Goal: Information Seeking & Learning: Learn about a topic

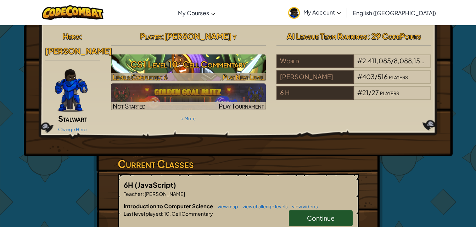
click at [234, 70] on h3 "CS1 Level 10: Cell Commentary" at bounding box center [188, 64] width 155 height 16
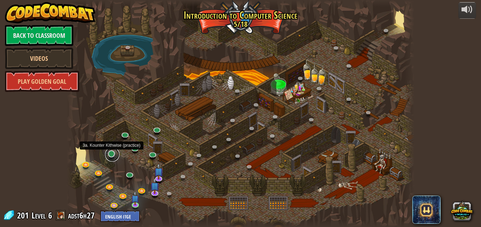
click at [110, 154] on link at bounding box center [112, 155] width 14 height 14
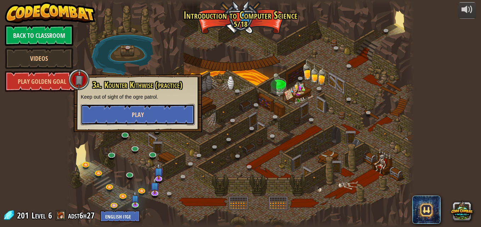
click at [127, 125] on button "Play" at bounding box center [138, 114] width 114 height 21
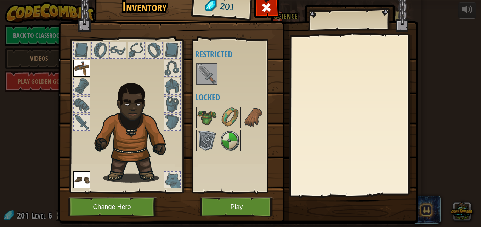
click at [206, 78] on img at bounding box center [207, 74] width 20 height 20
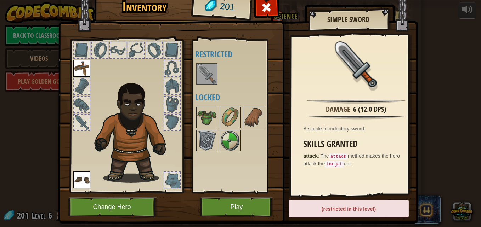
click at [206, 78] on img at bounding box center [207, 74] width 20 height 20
click at [223, 210] on button "Play" at bounding box center [237, 207] width 74 height 19
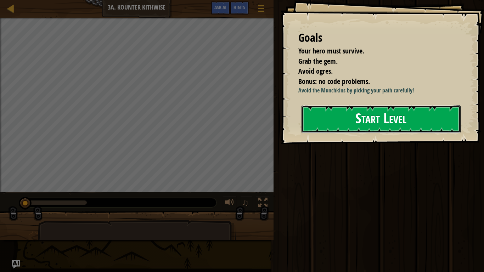
click at [346, 144] on div "Goals Your hero must survive. Grab the gem. Avoid ogres. Bonus: no code problem…" at bounding box center [382, 72] width 203 height 144
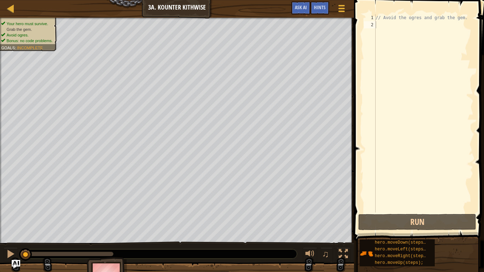
click at [391, 24] on div "// Avoid the ogres and grab the gem." at bounding box center [423, 120] width 99 height 213
type textarea "h"
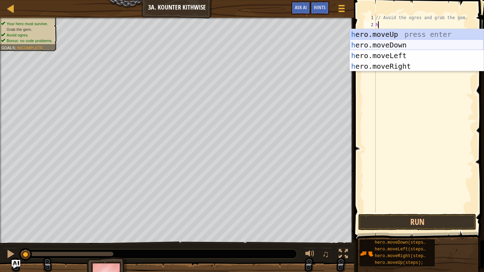
click at [394, 44] on div "h ero.moveUp press enter h ero.moveDown press enter h ero.moveLeft press enter …" at bounding box center [417, 61] width 134 height 64
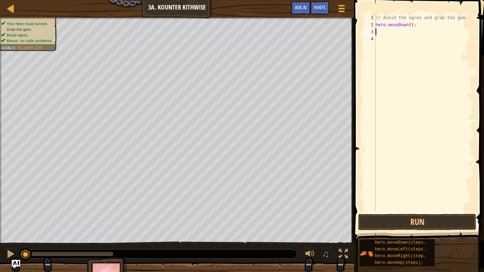
type textarea "h"
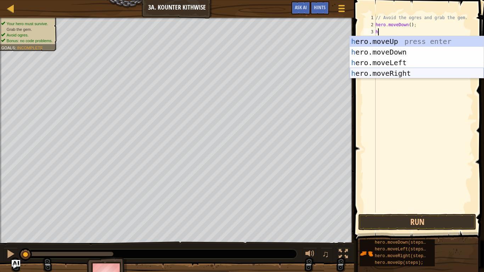
click at [402, 71] on div "h ero.moveUp press enter h ero.moveDown press enter h ero.moveLeft press enter …" at bounding box center [417, 68] width 134 height 64
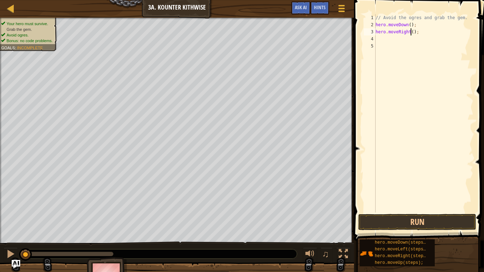
click at [410, 31] on div "// Avoid the ogres and grab the gem. hero . moveDown ( ) ; hero . moveRight ( )…" at bounding box center [423, 120] width 99 height 213
click at [410, 221] on button "Run" at bounding box center [417, 222] width 118 height 16
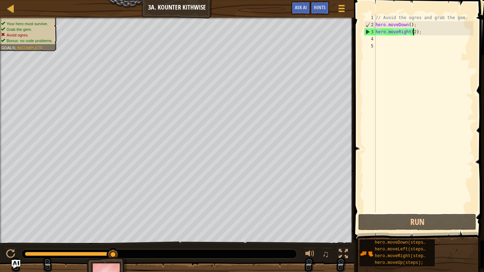
type textarea "hero.moveRight();"
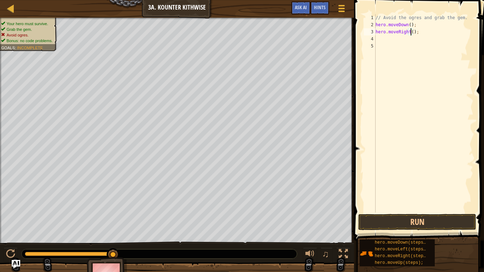
click at [388, 40] on div "// Avoid the ogres and grab the gem. hero . moveDown ( ) ; hero . moveRight ( )…" at bounding box center [423, 120] width 99 height 213
type textarea "h"
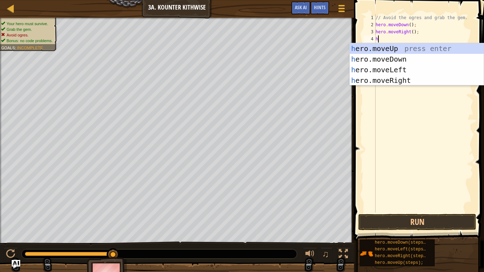
click at [414, 40] on div "// Avoid the ogres and grab the gem. hero . moveDown ( ) ; hero . moveRight ( )…" at bounding box center [423, 120] width 99 height 213
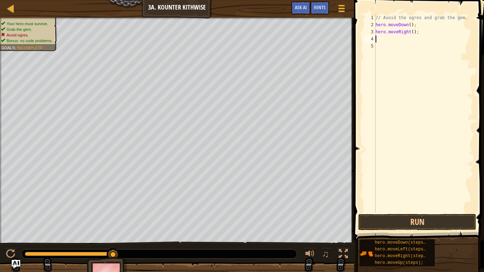
click at [417, 31] on div "// Avoid the ogres and grab the gem. hero . moveDown ( ) ; hero . moveRight ( )…" at bounding box center [423, 120] width 99 height 213
type textarea "h"
click at [409, 26] on div "// Avoid the ogres and grab the gem. hero . moveDown ( ) ;" at bounding box center [423, 120] width 99 height 213
type textarea "hero.moveDown(2);"
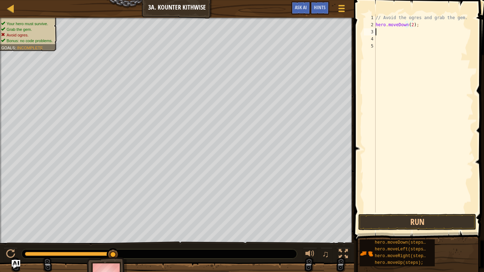
click at [378, 34] on div "// Avoid the ogres and grab the gem. hero . moveDown ( 2 ) ;" at bounding box center [423, 120] width 99 height 213
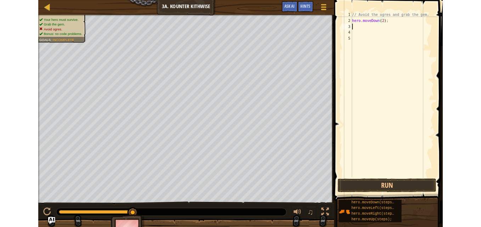
scroll to position [3, 0]
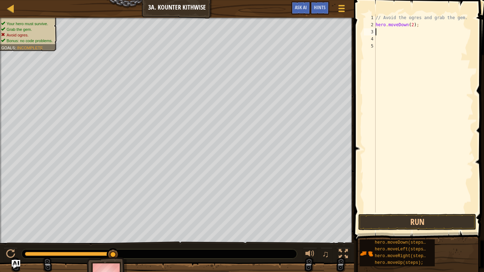
type textarea "h"
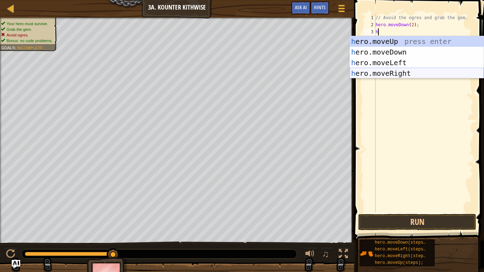
click at [398, 72] on div "h ero.moveUp press enter h ero.moveDown press enter h ero.moveLeft press enter …" at bounding box center [417, 68] width 134 height 64
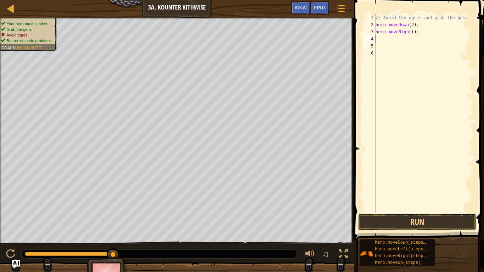
type textarea "h"
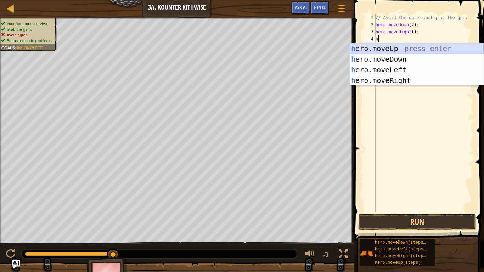
click at [397, 50] on div "h ero.moveUp press enter h ero.moveDown press enter h ero.moveLeft press enter …" at bounding box center [417, 75] width 134 height 64
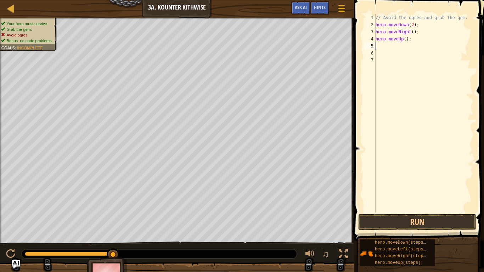
type textarea "h"
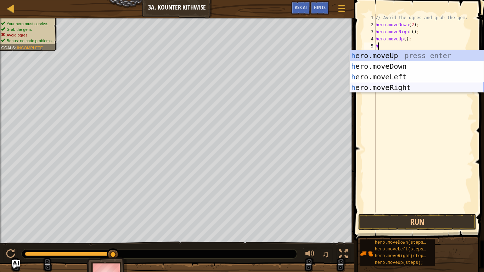
click at [402, 89] on div "h ero.moveUp press enter h ero.moveDown press enter h ero.moveLeft press enter …" at bounding box center [417, 82] width 134 height 64
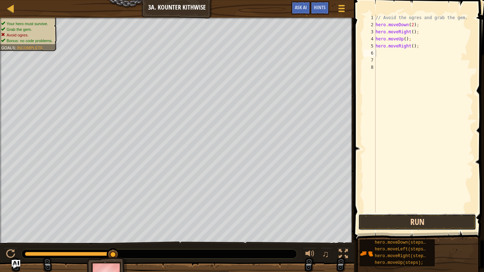
click at [420, 216] on button "Run" at bounding box center [417, 222] width 118 height 16
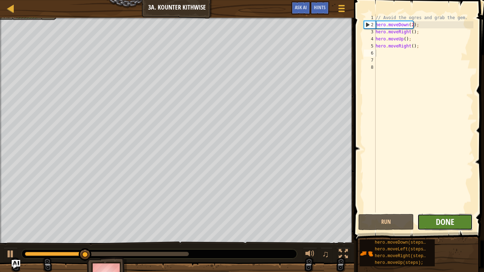
click at [436, 218] on span "Done" at bounding box center [445, 221] width 18 height 11
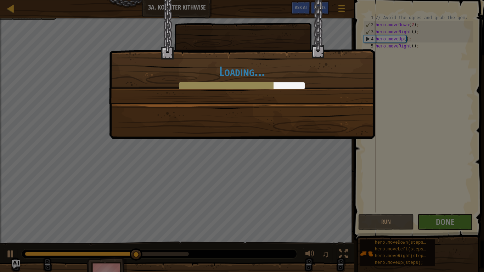
click at [434, 216] on div "Loading..." at bounding box center [242, 136] width 484 height 272
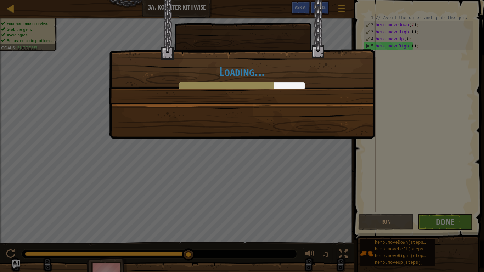
click at [291, 99] on div "Loading..." at bounding box center [241, 51] width 265 height 103
click at [294, 86] on div at bounding box center [241, 85] width 125 height 7
click at [294, 87] on div at bounding box center [241, 85] width 125 height 7
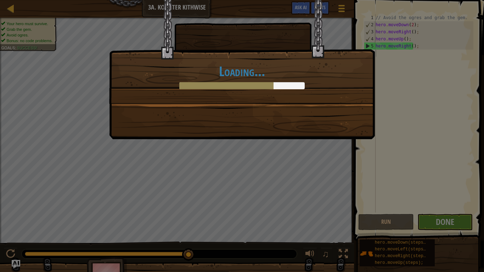
click at [293, 87] on div at bounding box center [241, 85] width 125 height 7
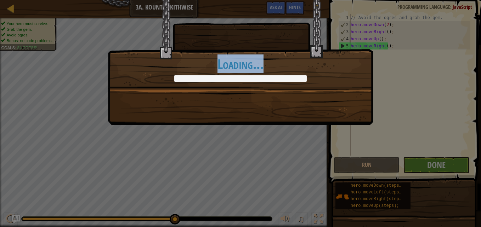
click at [340, 26] on div "Clean code: no code errors or warnings. +6 +10 Just try spelling counter clockw…" at bounding box center [241, 45] width 266 height 90
click at [338, 24] on div "Clean code: no code errors or warnings. +6 +10 Just try spelling counter clockw…" at bounding box center [241, 45] width 266 height 90
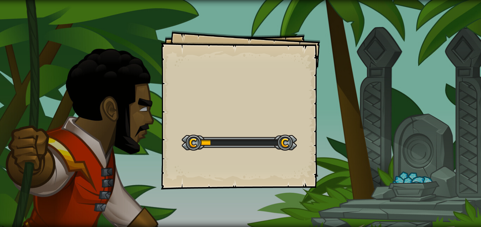
click at [221, 147] on div at bounding box center [239, 143] width 115 height 16
click at [212, 143] on div at bounding box center [239, 143] width 115 height 16
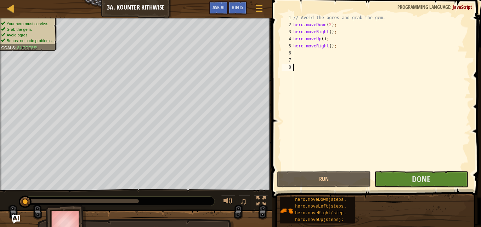
click at [279, 170] on div "Hints Videos 1 2 3 4 5 6 7 8 // Avoid the ogres and grab the gem. hero . moveDo…" at bounding box center [375, 112] width 211 height 224
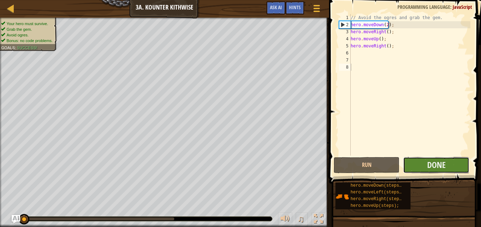
click at [423, 162] on button "Done" at bounding box center [436, 165] width 66 height 16
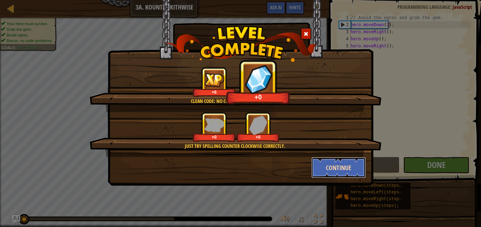
click at [351, 169] on button "Continue" at bounding box center [338, 167] width 55 height 21
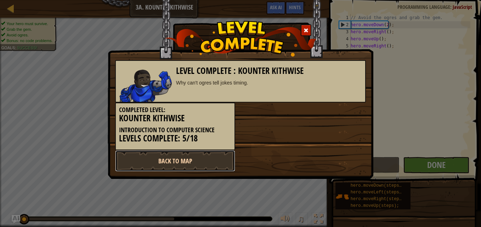
click at [214, 160] on link "Back to Map" at bounding box center [175, 161] width 120 height 21
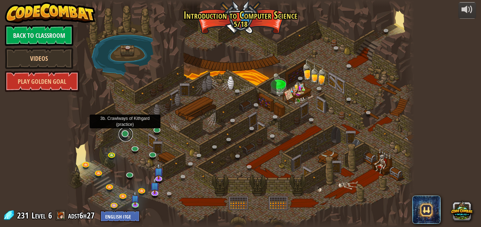
click at [124, 134] on link at bounding box center [126, 135] width 14 height 14
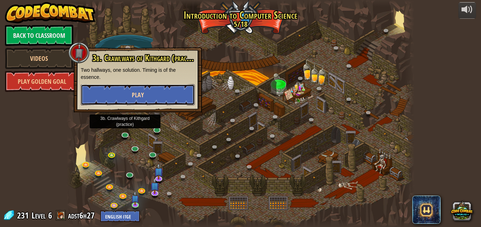
click at [117, 90] on button "Play" at bounding box center [138, 94] width 114 height 21
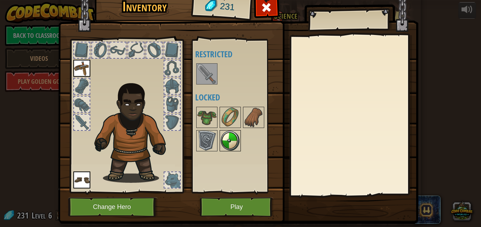
click at [226, 141] on img at bounding box center [230, 141] width 20 height 20
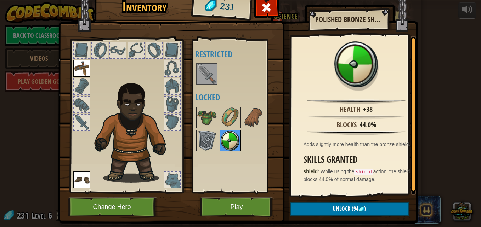
click at [228, 143] on img at bounding box center [230, 141] width 20 height 20
click at [243, 206] on button "Play" at bounding box center [237, 207] width 74 height 19
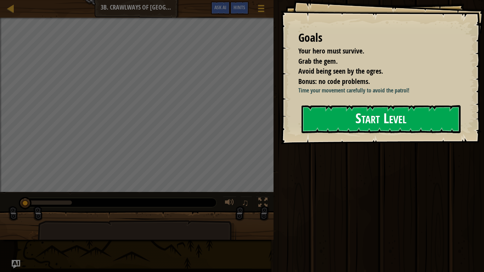
click at [348, 133] on button "Start Level" at bounding box center [380, 119] width 159 height 28
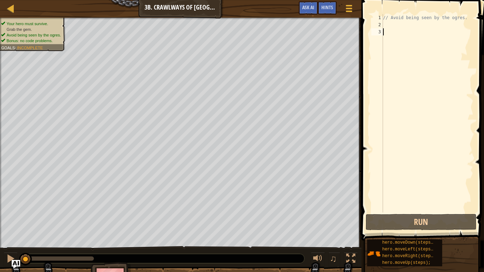
click at [389, 26] on div "// Avoid being seen by the ogres." at bounding box center [427, 120] width 92 height 213
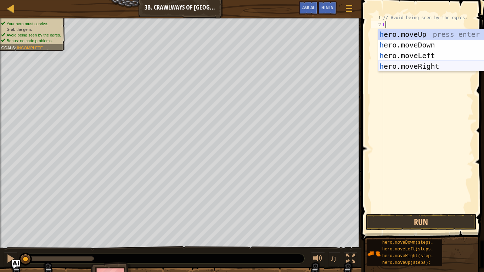
type textarea "h"
click at [390, 0] on body "Map Introduction to Computer Science 3b. Crawlways of Kithgard Game Menu Done H…" at bounding box center [242, 0] width 484 height 0
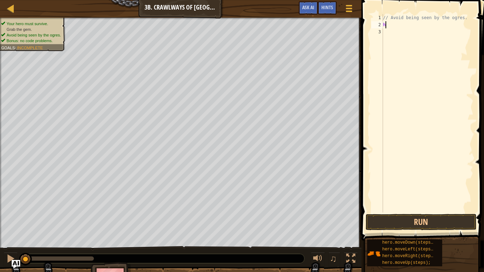
click at [390, 25] on div "// Avoid being seen by the ogres. h" at bounding box center [427, 120] width 92 height 213
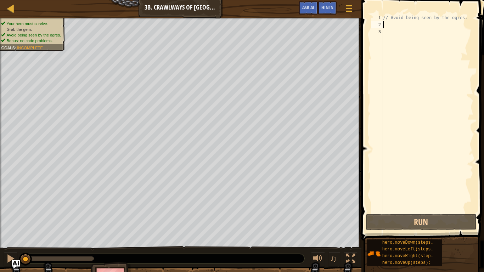
type textarea "h"
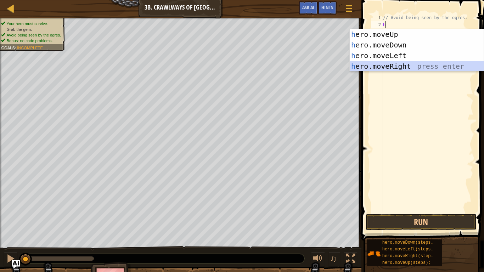
click at [388, 68] on div "h ero.moveUp press enter h ero.moveDown press enter h ero.moveLeft press enter …" at bounding box center [417, 61] width 134 height 64
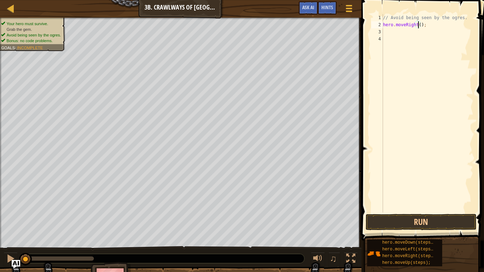
click at [418, 24] on div "// Avoid being seen by the ogres. hero . moveRight ( ) ;" at bounding box center [427, 120] width 92 height 213
click at [414, 222] on button "Run" at bounding box center [421, 222] width 111 height 16
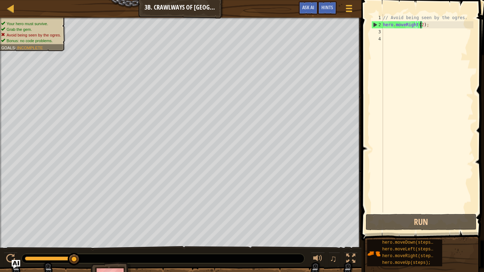
type textarea "hero.moveRight();"
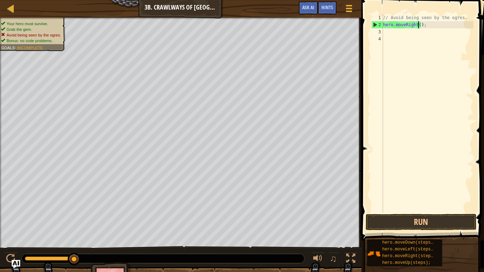
scroll to position [3, 3]
click at [386, 29] on div "// Avoid being seen by the ogres. hero . moveRight ( ) ;" at bounding box center [427, 120] width 92 height 213
type textarea "h"
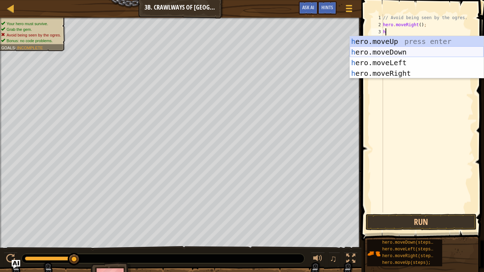
click at [391, 51] on div "h ero.moveUp press enter h ero.moveDown press enter h ero.moveLeft press enter …" at bounding box center [417, 68] width 134 height 64
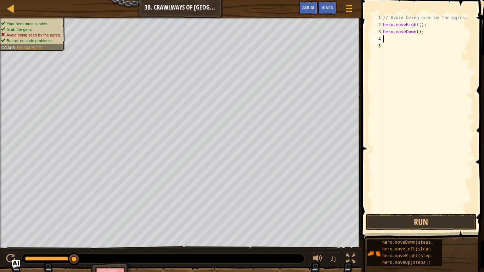
type textarea "h"
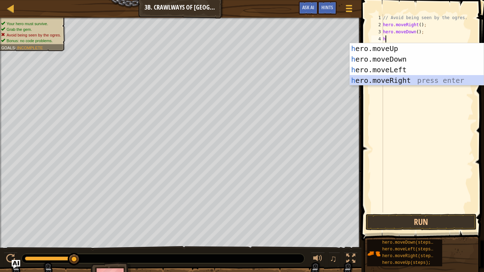
click at [393, 80] on div "h ero.moveUp press enter h ero.moveDown press enter h ero.moveLeft press enter …" at bounding box center [417, 75] width 134 height 64
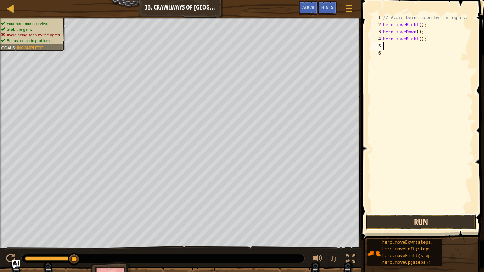
click at [408, 219] on button "Run" at bounding box center [421, 222] width 111 height 16
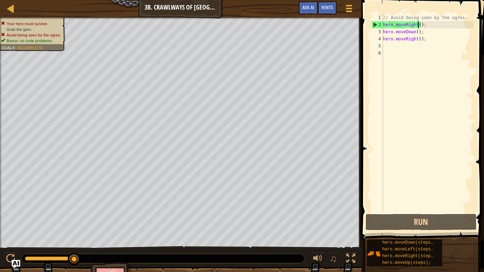
click at [418, 23] on div "// Avoid being seen by the ogres. hero . moveRight ( ) ; hero . moveDown ( ) ; …" at bounding box center [427, 120] width 92 height 213
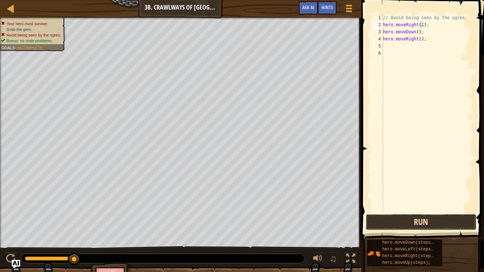
click at [402, 219] on button "Run" at bounding box center [421, 222] width 111 height 16
type textarea "hero.moveRight(2);"
click at [406, 224] on button "Run" at bounding box center [421, 222] width 111 height 16
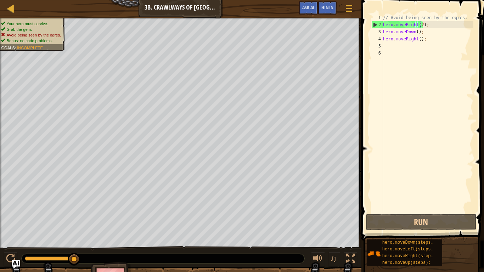
click at [423, 43] on div "// Avoid being seen by the ogres. hero . moveRight ( 2 ) ; hero . moveDown ( ) …" at bounding box center [427, 120] width 92 height 213
click at [423, 35] on div "// Avoid being seen by the ogres. hero . moveRight ( 2 ) ; hero . moveDown ( ) …" at bounding box center [427, 120] width 92 height 213
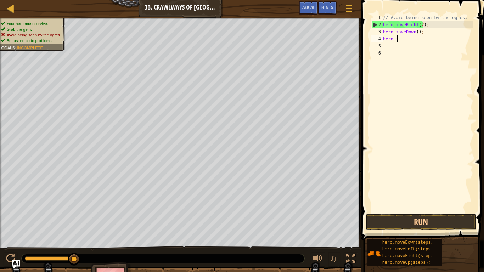
type textarea "h"
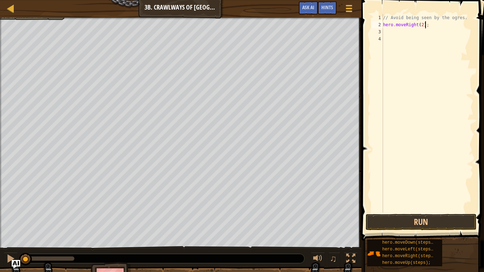
drag, startPoint x: 71, startPoint y: 256, endPoint x: 0, endPoint y: 244, distance: 72.2
click at [0, 227] on div "Your hero must survive. Grab the gem. Avoid being seen by the ogres. Bonus: no …" at bounding box center [242, 157] width 484 height 278
click at [7, 227] on div at bounding box center [10, 258] width 9 height 9
click at [17, 227] on img "Ask AI" at bounding box center [15, 264] width 9 height 9
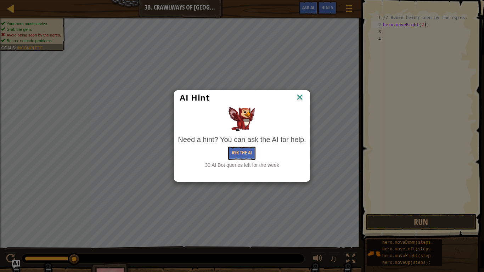
click at [300, 96] on img at bounding box center [299, 97] width 9 height 11
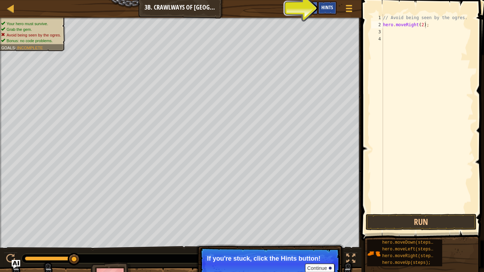
click at [332, 5] on span "Hints" at bounding box center [327, 7] width 12 height 7
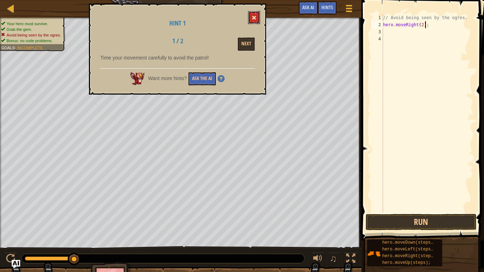
click at [254, 13] on button at bounding box center [254, 17] width 12 height 13
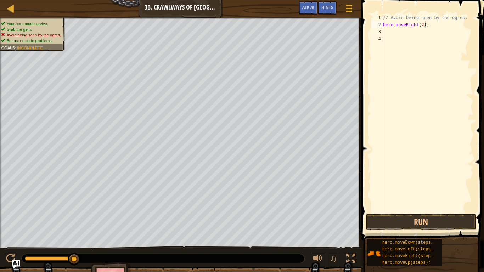
click at [433, 25] on div "// Avoid being seen by the ogres. hero . moveRight ( 2 ) ;" at bounding box center [427, 120] width 92 height 213
type textarea "h"
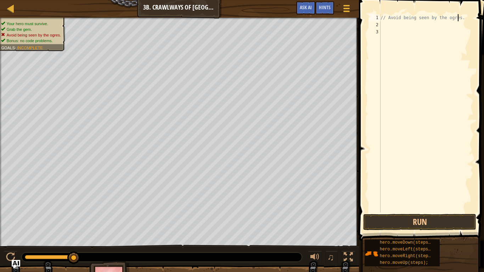
type textarea "// Avoid being seen by the ogres."
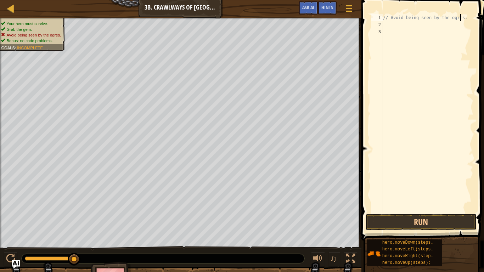
click at [394, 25] on div "// Avoid being seen by the ogres." at bounding box center [428, 120] width 94 height 213
type textarea "h"
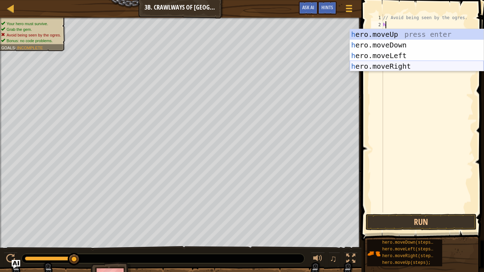
click at [389, 66] on div "h ero.moveUp press enter h ero.moveDown press enter h ero.moveLeft press enter …" at bounding box center [417, 61] width 134 height 64
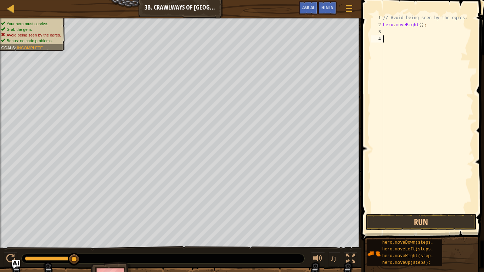
click at [388, 40] on div "// Avoid being seen by the ogres. hero . moveRight ( ) ;" at bounding box center [427, 120] width 92 height 213
type textarea "h"
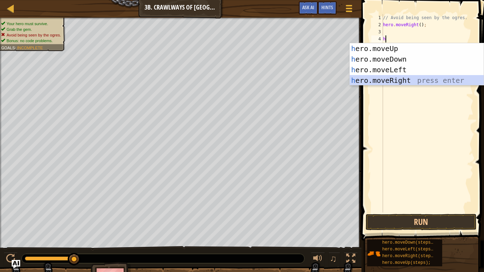
click at [386, 82] on div "h ero.moveUp press enter h ero.moveDown press enter h ero.moveLeft press enter …" at bounding box center [417, 75] width 134 height 64
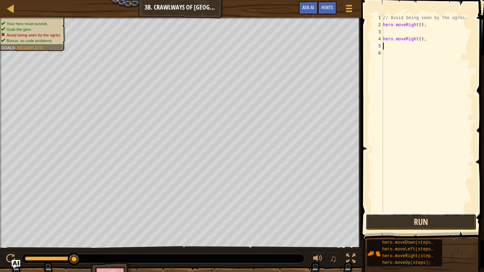
click at [413, 220] on button "Run" at bounding box center [421, 222] width 111 height 16
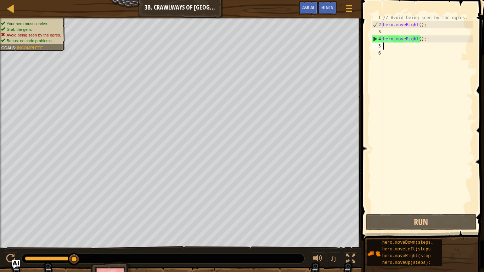
click at [383, 30] on div "// Avoid being seen by the ogres. hero . moveRight ( ) ; hero . moveRight ( ) ;" at bounding box center [427, 120] width 92 height 213
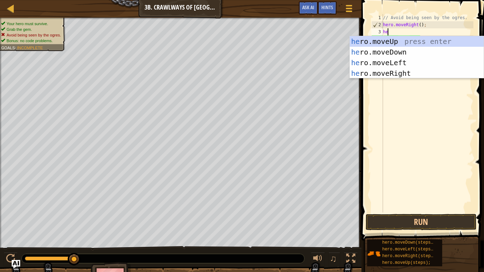
type textarea "her"
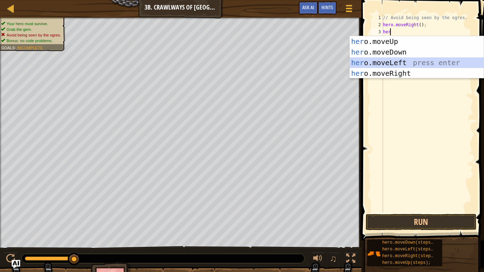
click at [386, 61] on div "her o.moveUp press enter her o.moveDown press enter her o.moveLeft press enter …" at bounding box center [417, 68] width 134 height 64
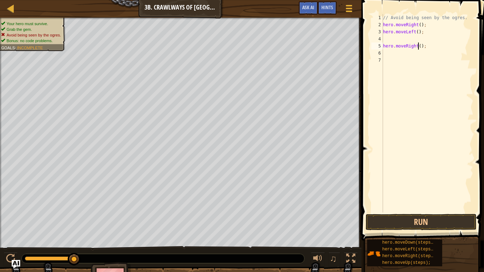
click at [417, 48] on div "// Avoid being seen by the ogres. hero . moveRight ( ) ; hero . moveLeft ( ) ; …" at bounding box center [427, 120] width 92 height 213
type textarea "hero.moveRight(2);"
click at [397, 220] on button "Run" at bounding box center [421, 222] width 111 height 16
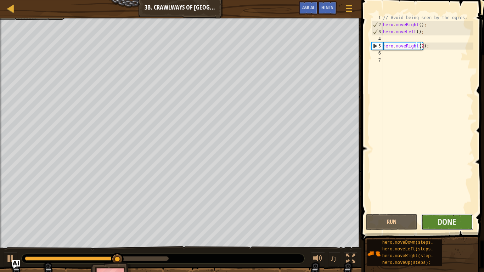
click at [460, 224] on button "Done" at bounding box center [447, 222] width 52 height 16
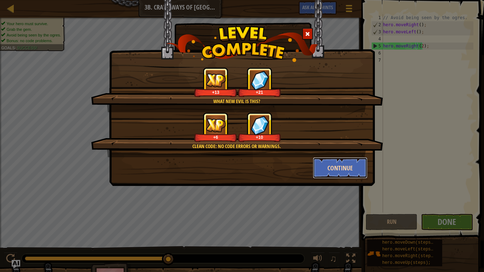
click at [337, 162] on button "Continue" at bounding box center [340, 167] width 55 height 21
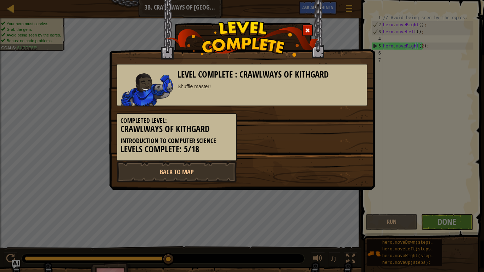
click at [309, 152] on div "Completed Level: Crawlways of Kithgard Introduction to Computer Science Levels …" at bounding box center [241, 133] width 261 height 55
click at [216, 168] on link "Back to Map" at bounding box center [177, 171] width 120 height 21
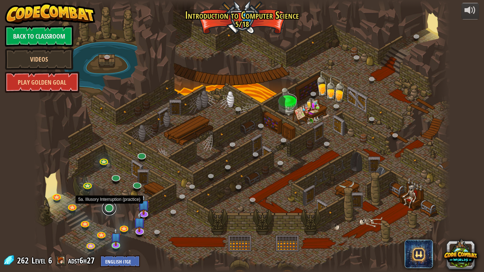
click at [109, 207] on link at bounding box center [109, 208] width 14 height 14
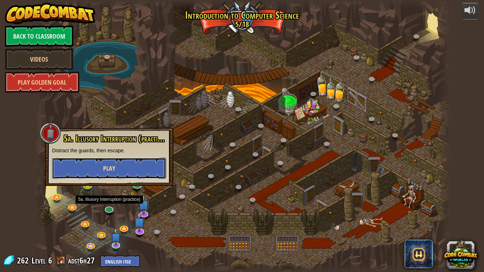
click at [110, 169] on span "Play" at bounding box center [109, 168] width 12 height 9
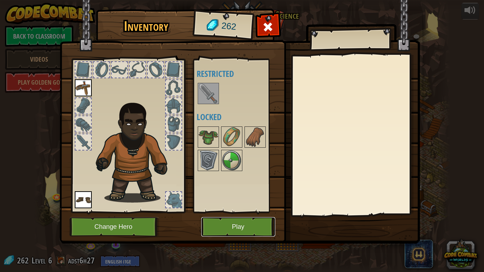
click at [210, 225] on button "Play" at bounding box center [238, 226] width 74 height 19
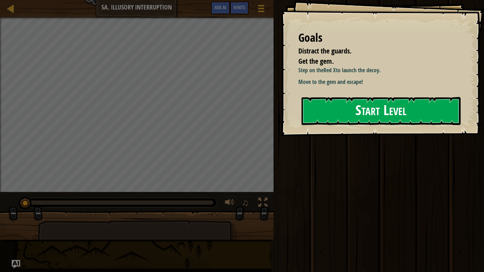
click at [332, 125] on button "Start Level" at bounding box center [380, 111] width 159 height 28
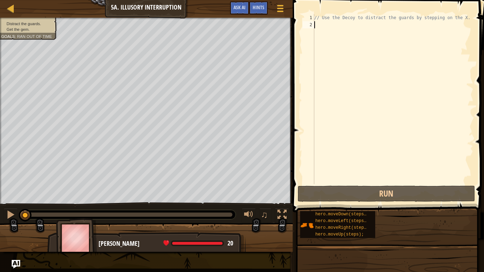
click at [368, 91] on div "// Use the Decoy to distract the guards by stepping on the X." at bounding box center [393, 106] width 160 height 184
type textarea "h"
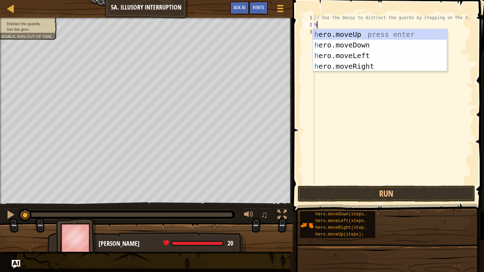
scroll to position [3, 0]
click at [346, 67] on div "h ero.moveUp press enter h ero.moveDown press enter h ero.moveLeft press enter …" at bounding box center [380, 61] width 134 height 64
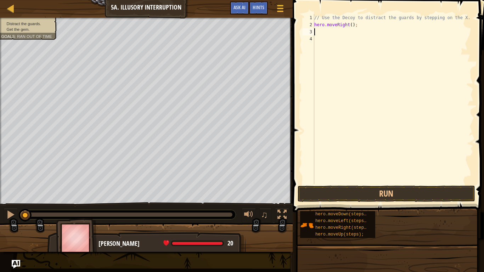
type textarea "h"
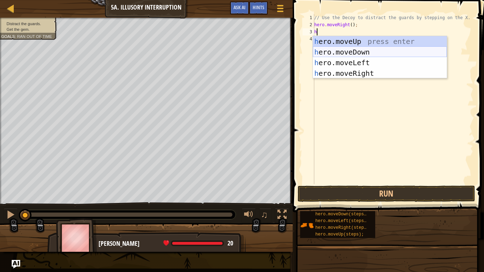
click at [349, 50] on div "h ero.moveUp press enter h ero.moveDown press enter h ero.moveLeft press enter …" at bounding box center [380, 68] width 134 height 64
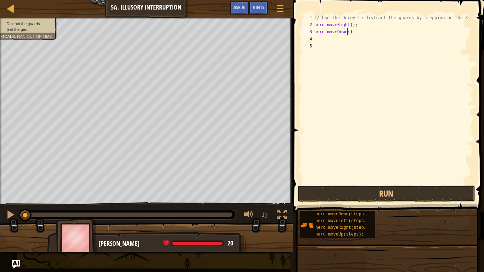
click at [346, 33] on div "// Use the Decoy to distract the guards by stepping on the X. hero . moveRight …" at bounding box center [393, 106] width 160 height 184
type textarea "hero.moveDown(2);"
click at [313, 40] on div "4" at bounding box center [308, 38] width 12 height 7
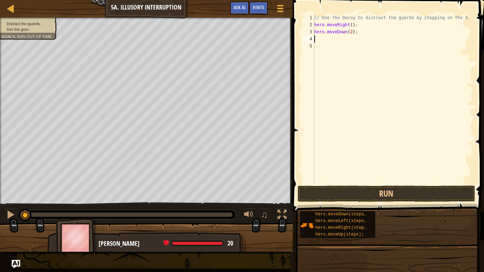
type textarea "h"
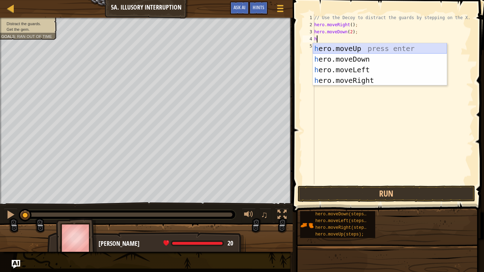
click at [338, 47] on div "h ero.moveUp press enter h ero.moveDown press enter h ero.moveLeft press enter …" at bounding box center [380, 75] width 134 height 64
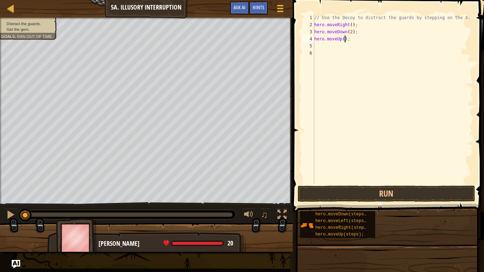
click at [344, 39] on div "// Use the Decoy to distract the guards by stepping on the X. hero . moveRight …" at bounding box center [393, 106] width 160 height 184
click at [341, 39] on div "// Use the Decoy to distract the guards by stepping on the X. hero . moveRight …" at bounding box center [393, 106] width 160 height 184
click at [341, 38] on div "// Use the Decoy to distract the guards by stepping on the X. hero . moveRight …" at bounding box center [393, 106] width 160 height 184
type textarea "hero.moveUp(2);"
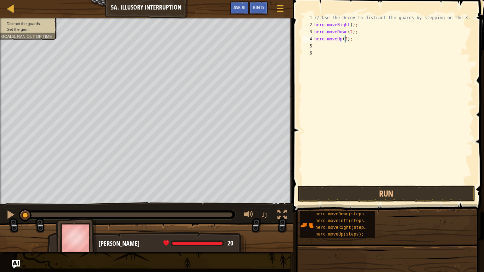
click at [318, 47] on div "// Use the Decoy to distract the guards by stepping on the X. hero . moveRight …" at bounding box center [393, 106] width 160 height 184
type textarea "h"
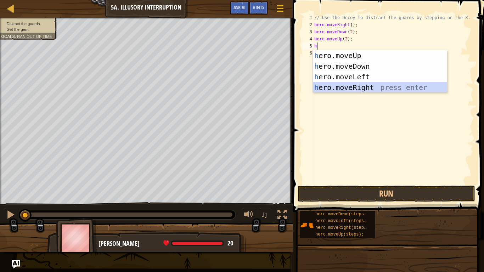
click at [342, 85] on div "h ero.moveUp press enter h ero.moveDown press enter h ero.moveLeft press enter …" at bounding box center [380, 82] width 134 height 64
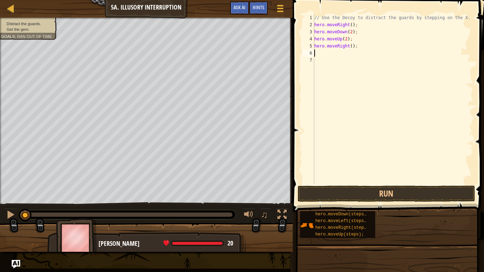
click at [348, 45] on div "// Use the Decoy to distract the guards by stepping on the X. hero . moveRight …" at bounding box center [393, 106] width 160 height 184
type textarea "hero.moveRight(3);"
click at [361, 194] on button "Run" at bounding box center [386, 194] width 177 height 16
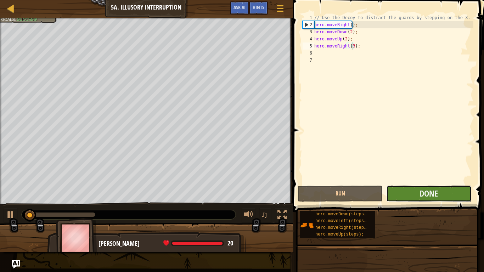
click at [407, 191] on button "Done" at bounding box center [428, 194] width 85 height 16
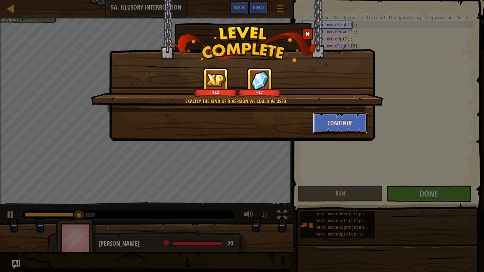
click at [334, 125] on button "Continue" at bounding box center [340, 122] width 55 height 21
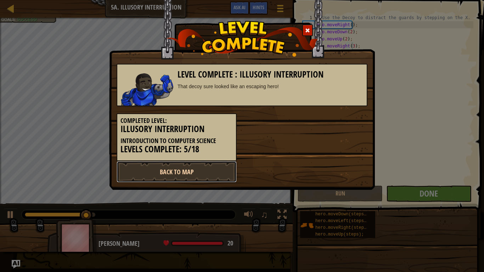
click at [197, 173] on link "Back to Map" at bounding box center [177, 171] width 120 height 21
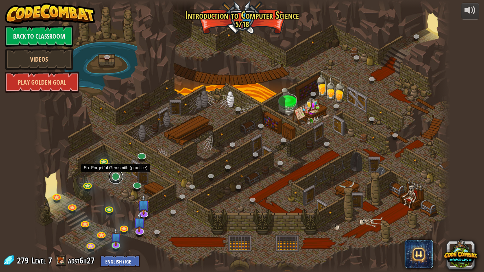
click at [115, 176] on link at bounding box center [116, 177] width 14 height 14
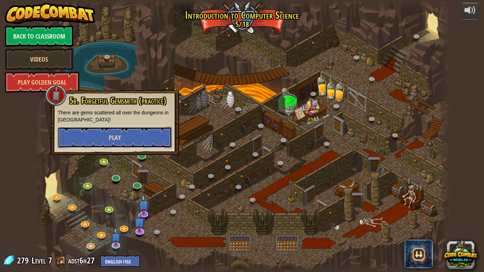
click at [110, 139] on span "Play" at bounding box center [115, 137] width 12 height 9
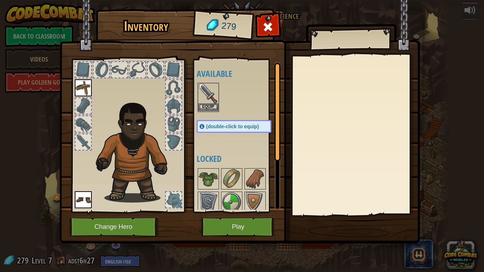
click at [203, 103] on img at bounding box center [208, 94] width 20 height 20
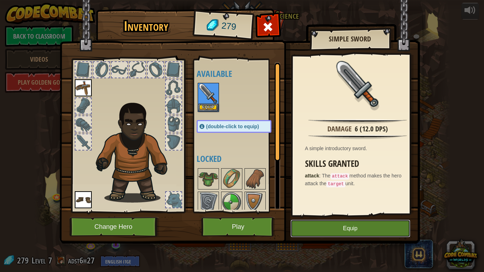
click at [323, 227] on button "Equip" at bounding box center [350, 229] width 120 height 18
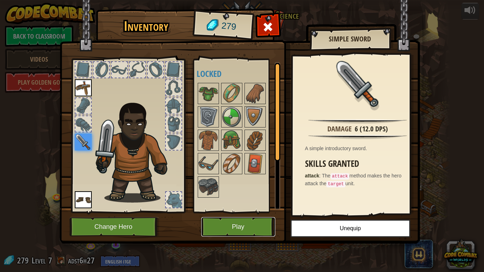
click at [262, 222] on button "Play" at bounding box center [238, 226] width 74 height 19
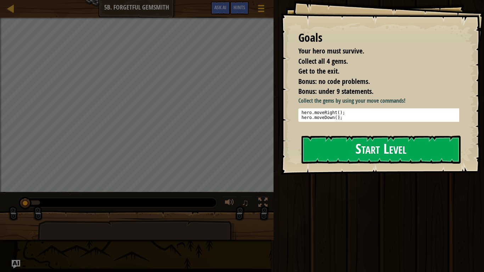
click at [324, 158] on button "Start Level" at bounding box center [380, 150] width 159 height 28
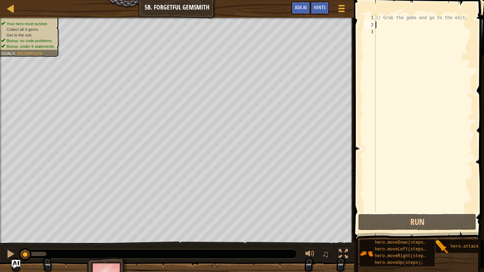
click at [381, 25] on div "// Grab the gems and go to the exit." at bounding box center [423, 120] width 99 height 213
type textarea "h"
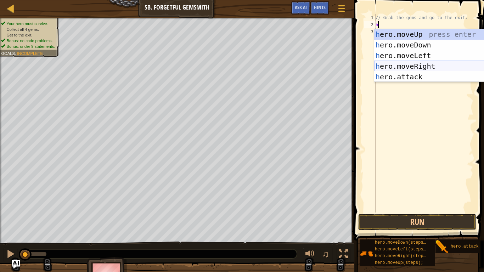
click at [396, 68] on div "h ero.moveUp press enter h ero.moveDown press enter h ero.moveLeft press enter …" at bounding box center [441, 66] width 134 height 74
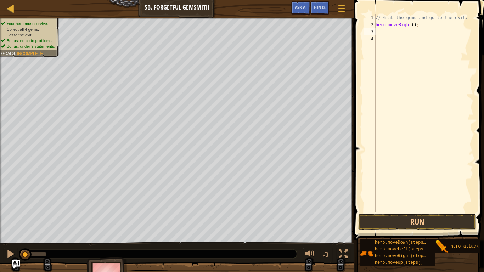
type textarea "h"
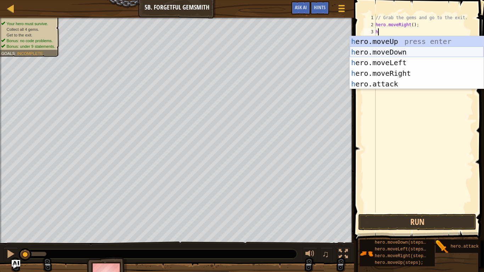
click at [387, 51] on div "h ero.moveUp press enter h ero.moveDown press enter h ero.moveLeft press enter …" at bounding box center [417, 73] width 134 height 74
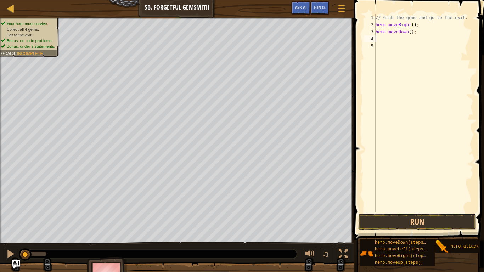
type textarea "h"
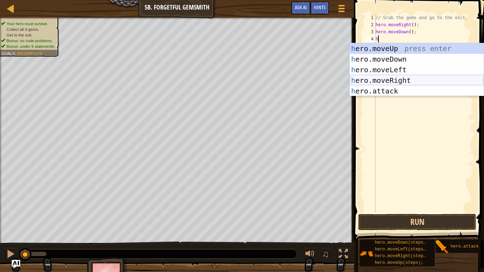
click at [402, 77] on div "h ero.moveUp press enter h ero.moveDown press enter h ero.moveLeft press enter …" at bounding box center [417, 80] width 134 height 74
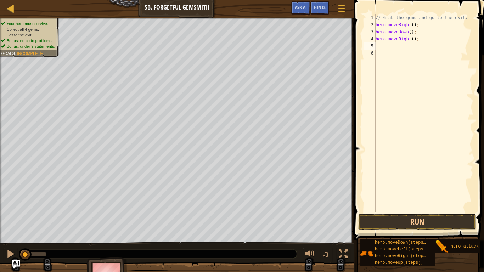
click at [410, 38] on div "// Grab the gems and go to the exit. hero . moveRight ( ) ; hero . moveDown ( )…" at bounding box center [423, 120] width 99 height 213
type textarea "hero.moveRight(2);"
click at [377, 44] on div "// Grab the gems and go to the exit. hero . moveRight ( ) ; hero . moveDown ( )…" at bounding box center [423, 120] width 99 height 213
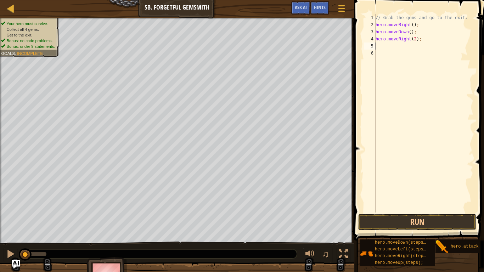
type textarea "h"
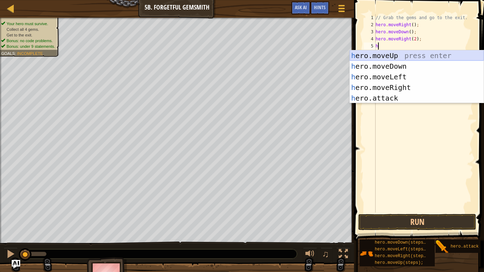
click at [389, 55] on div "h ero.moveUp press enter h ero.moveDown press enter h ero.moveLeft press enter …" at bounding box center [417, 87] width 134 height 74
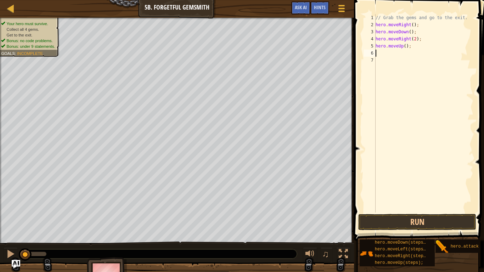
type textarea "h"
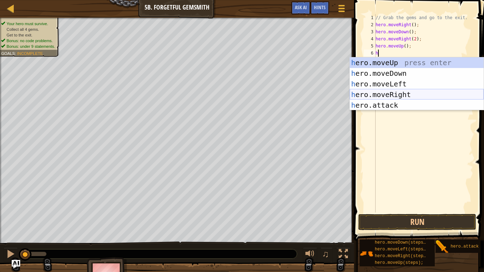
click at [391, 96] on div "h ero.moveUp press enter h ero.moveDown press enter h ero.moveLeft press enter …" at bounding box center [417, 94] width 134 height 74
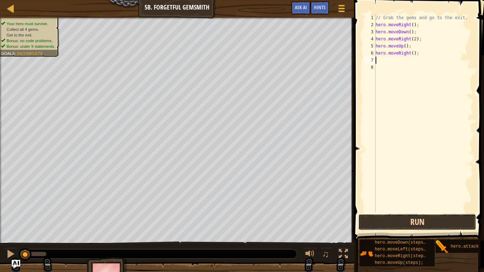
click at [401, 222] on button "Run" at bounding box center [417, 222] width 118 height 16
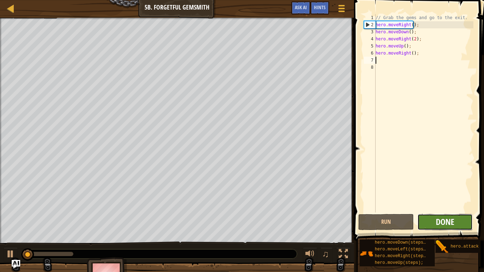
click at [450, 221] on span "Done" at bounding box center [445, 221] width 18 height 11
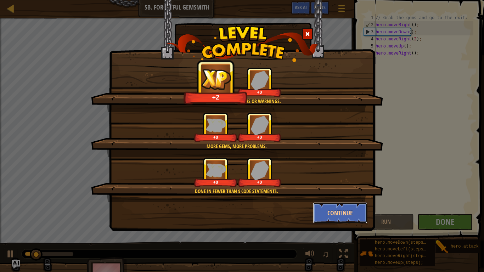
click at [334, 212] on button "Continue" at bounding box center [340, 212] width 55 height 21
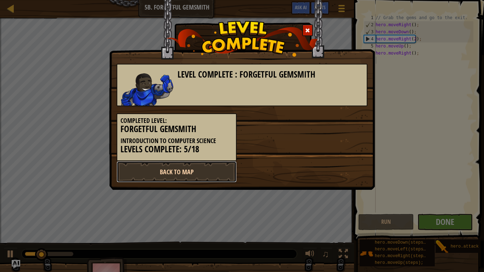
click at [213, 171] on link "Back to Map" at bounding box center [177, 171] width 120 height 21
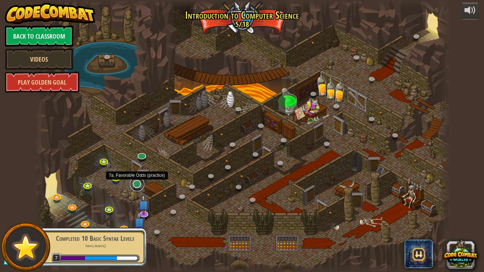
click at [135, 185] on link at bounding box center [137, 184] width 14 height 14
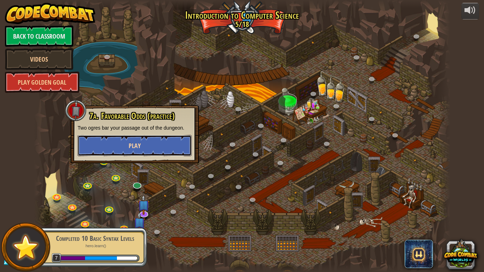
click at [134, 145] on span "Play" at bounding box center [135, 145] width 12 height 9
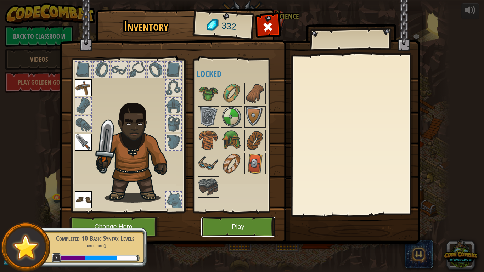
click at [222, 227] on button "Play" at bounding box center [238, 226] width 74 height 19
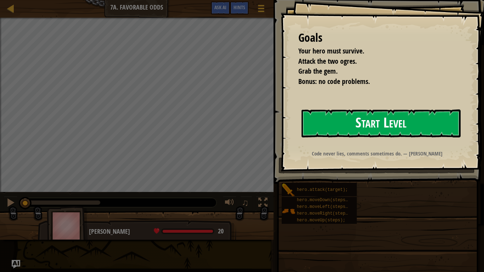
click at [335, 129] on button "Start Level" at bounding box center [380, 123] width 159 height 28
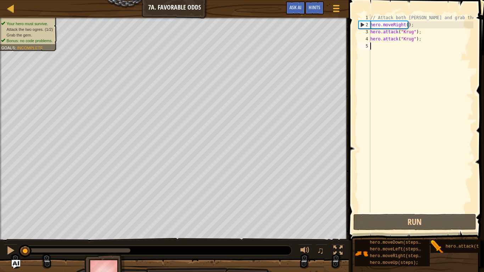
type textarea "h"
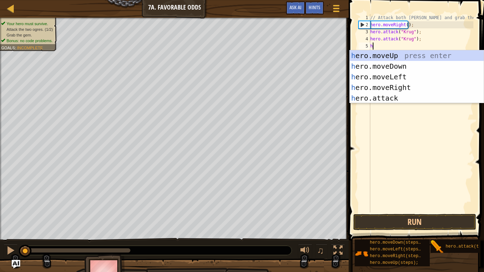
scroll to position [3, 0]
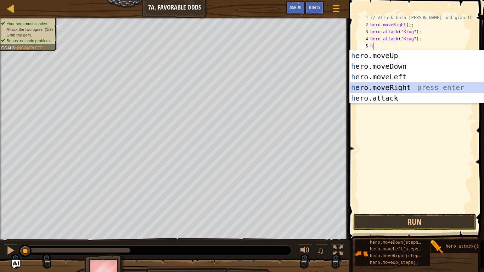
click at [392, 86] on div "h ero.moveUp press enter h ero.moveDown press enter h ero.moveLeft press enter …" at bounding box center [417, 87] width 134 height 74
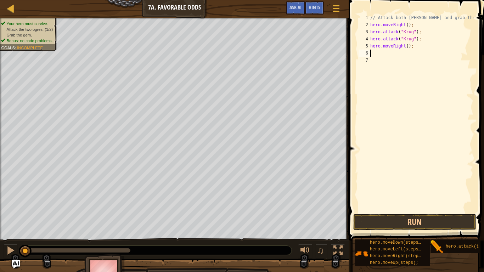
type textarea "h"
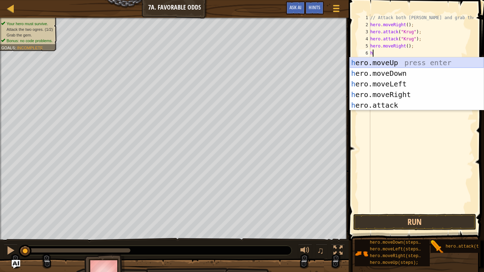
click at [389, 63] on div "h ero.moveUp press enter h ero.moveDown press enter h ero.moveLeft press enter …" at bounding box center [417, 94] width 134 height 74
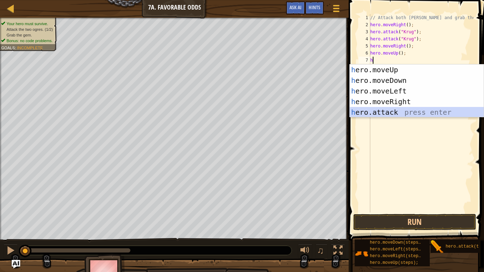
click at [390, 112] on div "h ero.moveUp press enter h ero.moveDown press enter h ero.moveLeft press enter …" at bounding box center [417, 101] width 134 height 74
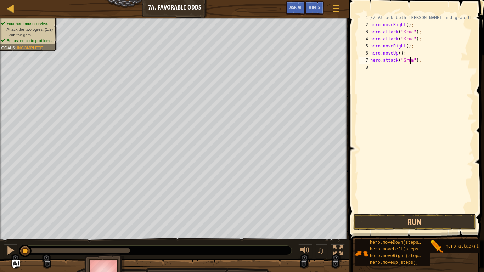
scroll to position [3, 4]
type textarea "hero.attack("Grump");"
click at [379, 66] on div "// Attack both [PERSON_NAME] and grab the gem. hero . moveRight ( ) ; hero . at…" at bounding box center [421, 120] width 104 height 213
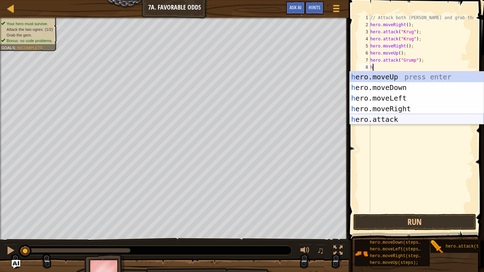
click at [373, 121] on div "h ero.moveUp press enter h ero.moveDown press enter h ero.moveLeft press enter …" at bounding box center [417, 109] width 134 height 74
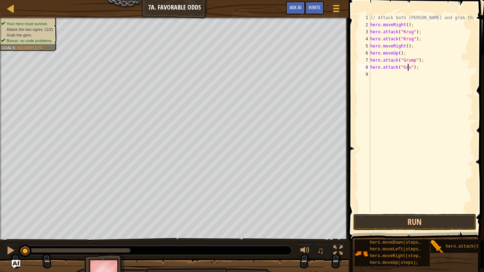
scroll to position [3, 4]
type textarea "hero.attack("Grump");"
click at [376, 77] on div "// Attack both [PERSON_NAME] and grab the gem. hero . moveRight ( ) ; hero . at…" at bounding box center [421, 120] width 104 height 213
type textarea "h"
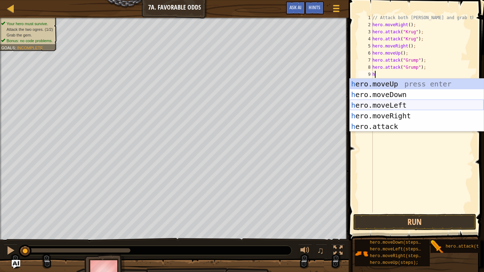
click at [377, 106] on div "h ero.moveUp press enter h ero.moveDown press enter h ero.moveLeft press enter …" at bounding box center [417, 116] width 134 height 74
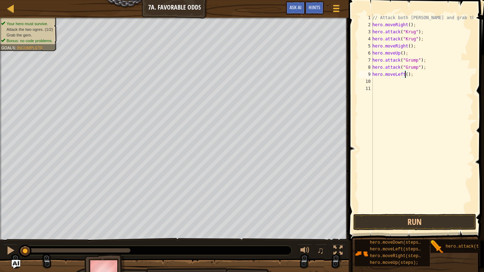
click at [404, 75] on div "// Attack both [PERSON_NAME] and grab the gem. hero . moveRight ( ) ; hero . at…" at bounding box center [422, 120] width 102 height 213
type textarea "hero.moveLeft(2);"
click at [407, 221] on button "Run" at bounding box center [414, 222] width 123 height 16
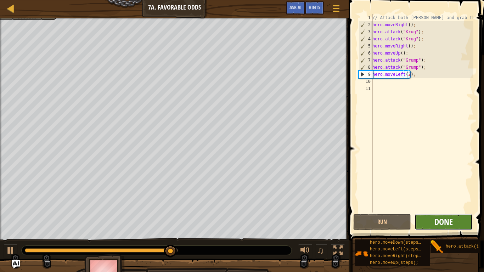
click at [452, 220] on span "Done" at bounding box center [443, 221] width 18 height 11
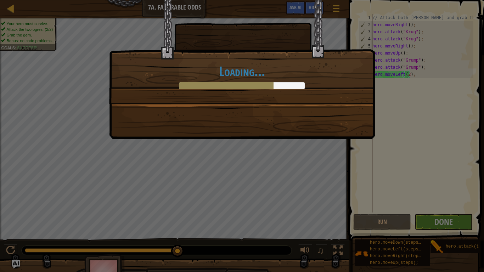
click at [328, 117] on div "Loading..." at bounding box center [242, 69] width 266 height 139
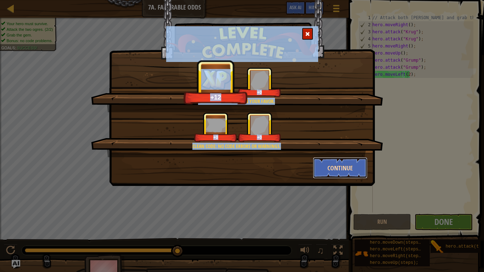
click at [344, 161] on button "Continue" at bounding box center [340, 167] width 55 height 21
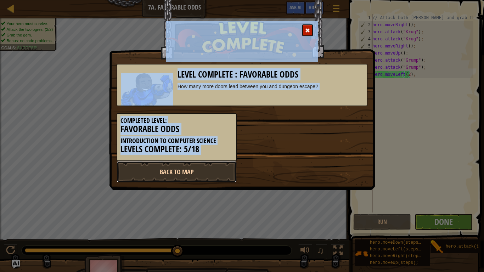
click at [213, 166] on link "Back to Map" at bounding box center [177, 171] width 120 height 21
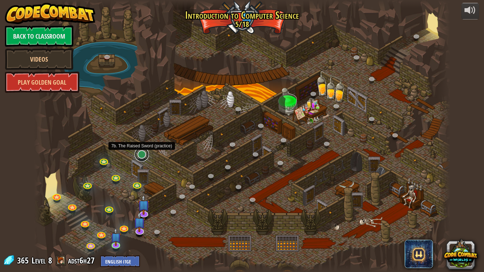
click at [143, 158] on link at bounding box center [142, 154] width 14 height 14
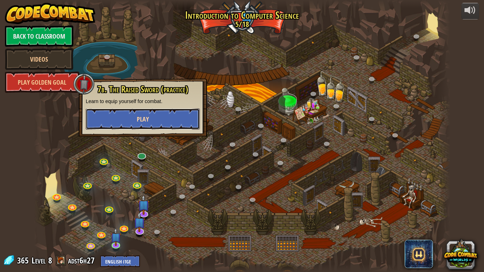
click at [144, 119] on span "Play" at bounding box center [143, 119] width 12 height 9
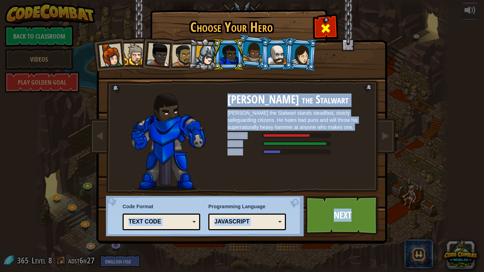
click at [324, 31] on span at bounding box center [325, 28] width 11 height 11
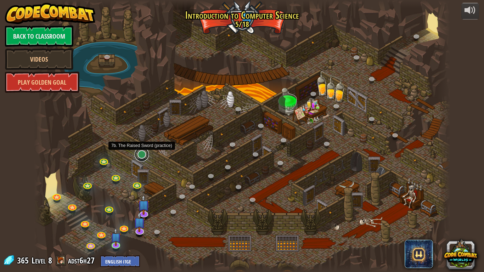
click at [142, 154] on link at bounding box center [142, 154] width 14 height 14
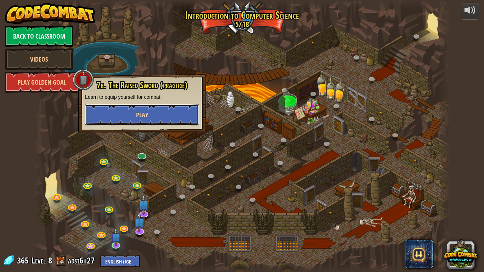
click at [155, 115] on button "Play" at bounding box center [142, 114] width 114 height 21
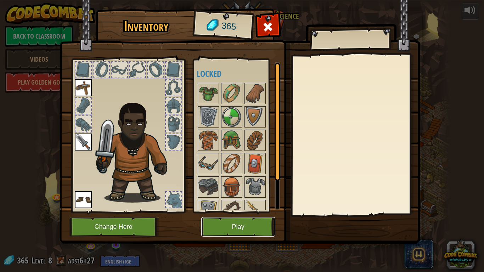
click at [227, 220] on button "Play" at bounding box center [238, 226] width 74 height 19
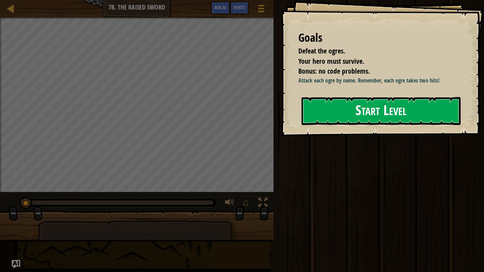
click at [327, 125] on button "Start Level" at bounding box center [380, 111] width 159 height 28
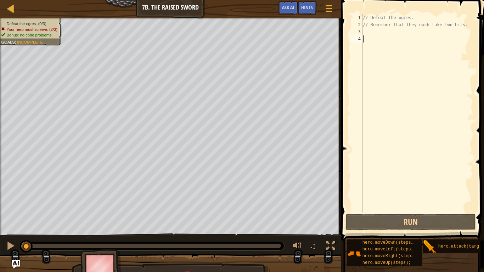
click at [363, 29] on div "// Defeat the ogres. // Remember that they each take two hits." at bounding box center [417, 120] width 112 height 213
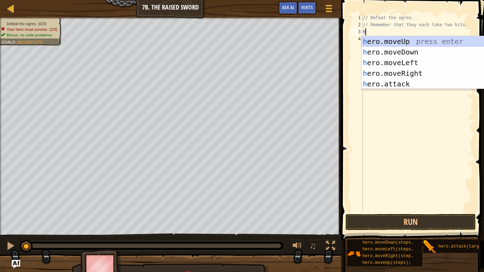
scroll to position [3, 0]
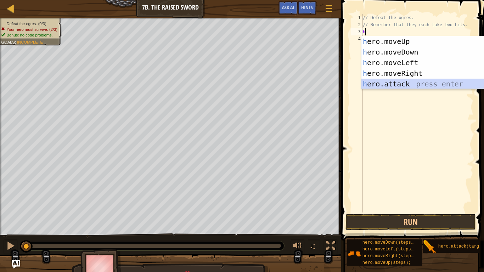
click at [380, 83] on div "h ero.moveUp press enter h ero.moveDown press enter h ero.moveLeft press enter …" at bounding box center [428, 73] width 134 height 74
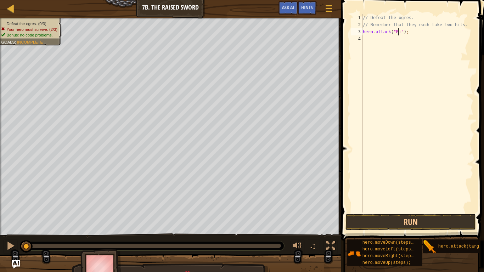
scroll to position [3, 3]
type textarea "hero.attack("Rig");"
click at [363, 38] on div "// Defeat the ogres. // Remember that they each take two hits. hero . attack ( …" at bounding box center [417, 120] width 112 height 213
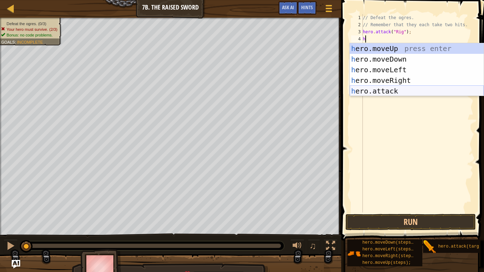
click at [370, 88] on div "h ero.moveUp press enter h ero.moveDown press enter h ero.moveLeft press enter …" at bounding box center [417, 80] width 134 height 74
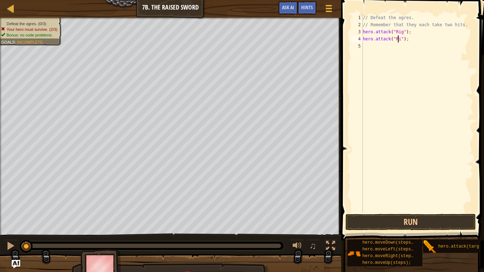
scroll to position [3, 3]
type textarea "hero.attack("Rig");"
click at [368, 45] on div "// Defeat the ogres. // Remember that they each take two hits. hero . attack ( …" at bounding box center [417, 120] width 112 height 213
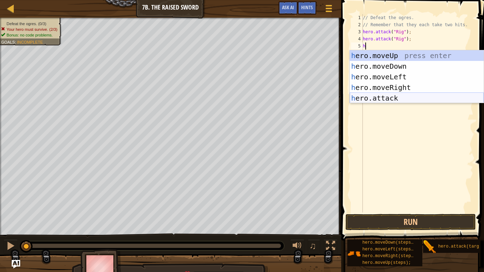
click at [362, 101] on div "h ero.moveUp press enter h ero.moveDown press enter h ero.moveLeft press enter …" at bounding box center [417, 87] width 134 height 74
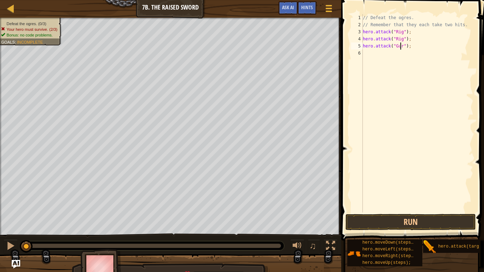
type textarea "hero.attack("Gurt");"
click at [369, 54] on div "// Defeat the ogres. // Remember that they each take two hits. hero . attack ( …" at bounding box center [417, 120] width 112 height 213
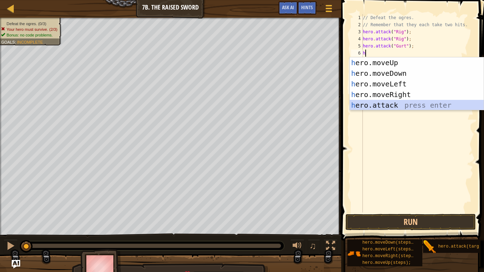
click at [395, 106] on div "h ero.moveUp press enter h ero.moveDown press enter h ero.moveLeft press enter …" at bounding box center [417, 94] width 134 height 74
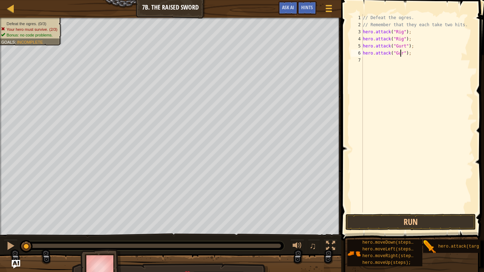
type textarea "hero.attack("Gurt");"
click at [372, 60] on div "// Defeat the ogres. // Remember that they each take two hits. hero . attack ( …" at bounding box center [417, 120] width 112 height 213
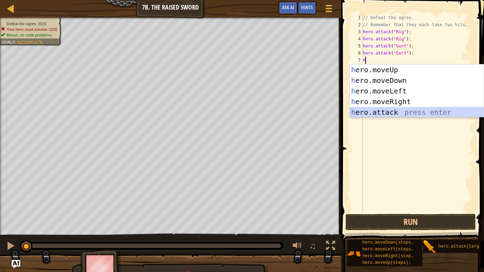
click at [381, 111] on div "h ero.moveUp press enter h ero.moveDown press enter h ero.moveLeft press enter …" at bounding box center [417, 101] width 134 height 74
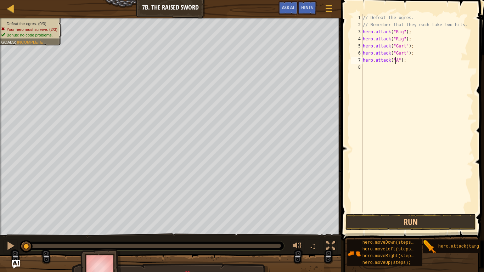
scroll to position [3, 3]
type textarea "hero.attack("Ack");"
click at [364, 66] on div "// Defeat the ogres. // Remember that they each take two hits. hero . attack ( …" at bounding box center [417, 120] width 112 height 213
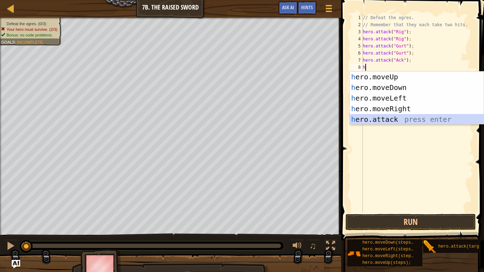
click at [374, 118] on div "h ero.moveUp press enter h ero.moveDown press enter h ero.moveLeft press enter …" at bounding box center [417, 109] width 134 height 74
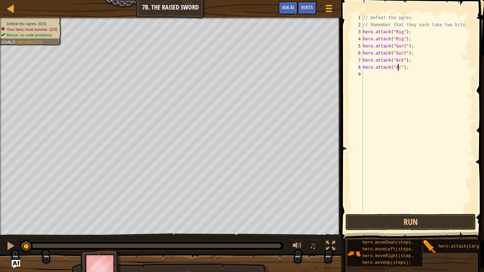
scroll to position [3, 3]
type textarea "hero.attack("Ack");"
click at [404, 224] on button "Run" at bounding box center [410, 222] width 130 height 16
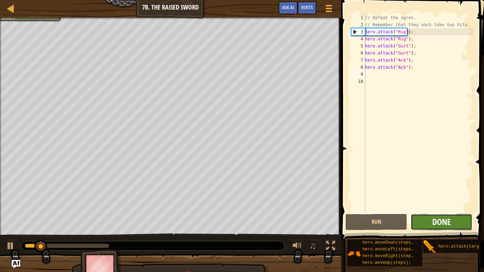
click at [439, 222] on span "Done" at bounding box center [441, 221] width 18 height 11
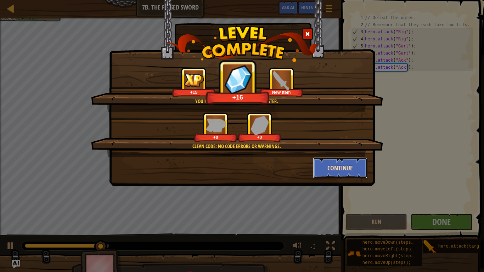
click at [352, 163] on button "Continue" at bounding box center [340, 167] width 55 height 21
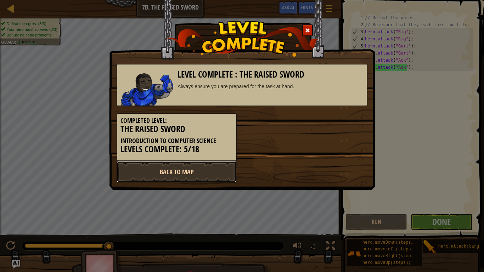
click at [210, 171] on link "Back to Map" at bounding box center [177, 171] width 120 height 21
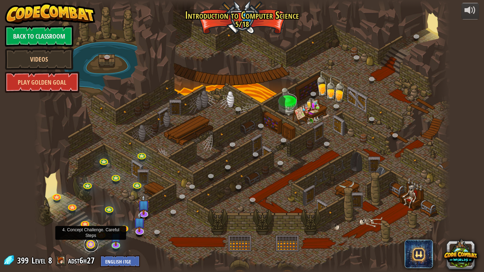
click at [93, 227] on link at bounding box center [91, 245] width 14 height 14
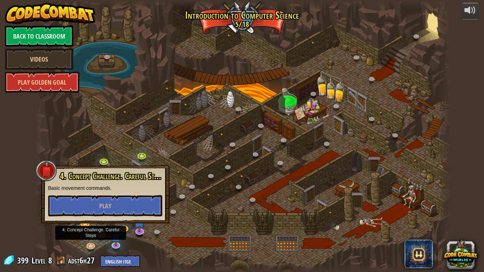
click at [230, 203] on div at bounding box center [242, 136] width 416 height 272
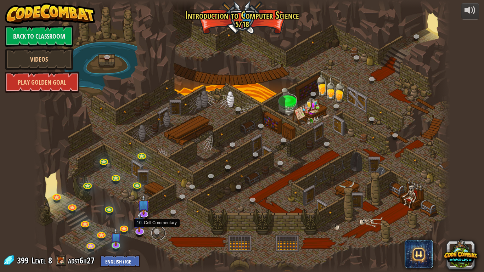
click at [155, 227] on link at bounding box center [158, 233] width 14 height 14
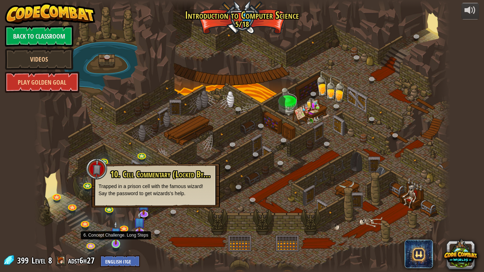
click at [118, 227] on img at bounding box center [116, 233] width 11 height 24
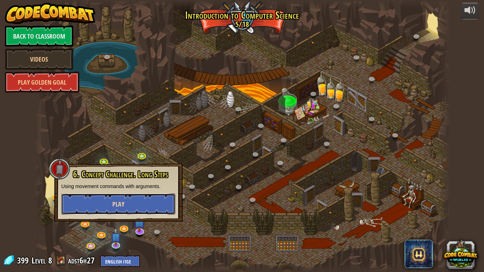
click at [130, 206] on button "Play" at bounding box center [118, 203] width 114 height 21
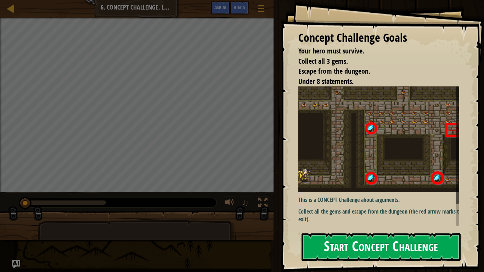
click at [349, 134] on img at bounding box center [381, 139] width 166 height 106
click at [371, 227] on button "Start Concept Challenge" at bounding box center [380, 247] width 159 height 28
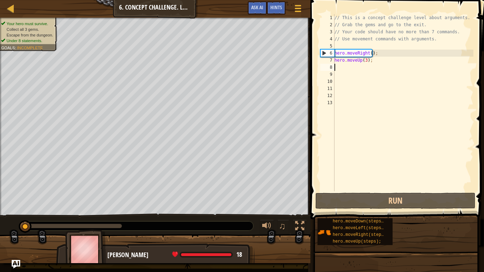
click at [336, 66] on div "// This is a concept challenge level about arguments. // Grab the gems and go t…" at bounding box center [403, 109] width 140 height 191
type textarea "h"
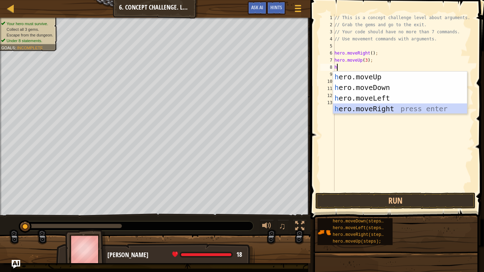
click at [359, 107] on div "h ero.moveUp press enter h ero.moveDown press enter h ero.moveLeft press enter …" at bounding box center [400, 104] width 134 height 64
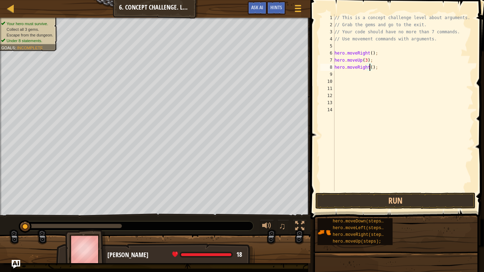
click at [369, 66] on div "// This is a concept challenge level about arguments. // Grab the gems and go t…" at bounding box center [403, 109] width 140 height 191
type textarea "hero.moveRight(2);"
click at [341, 74] on div "// This is a concept challenge level about arguments. // Grab the gems and go t…" at bounding box center [403, 109] width 140 height 191
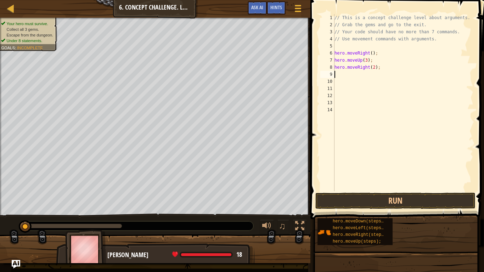
type textarea "h"
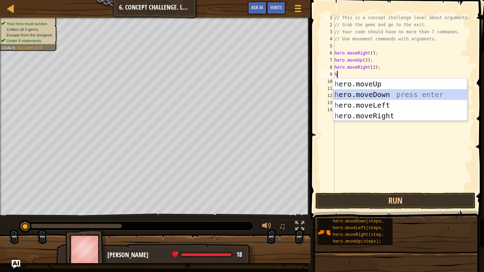
click at [350, 92] on div "h ero.moveUp press enter h ero.moveDown press enter h ero.moveLeft press enter …" at bounding box center [400, 111] width 134 height 64
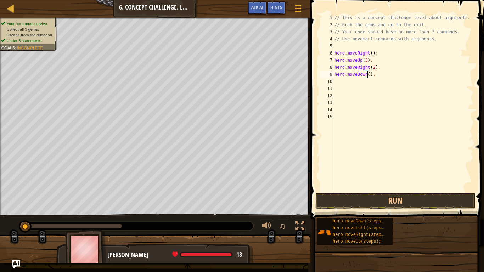
click at [366, 74] on div "// This is a concept challenge level about arguments. // Grab the gems and go t…" at bounding box center [403, 109] width 140 height 191
type textarea "hero.moveDown(3);"
click at [340, 80] on div "// This is a concept challenge level about arguments. // Grab the gems and go t…" at bounding box center [403, 109] width 140 height 191
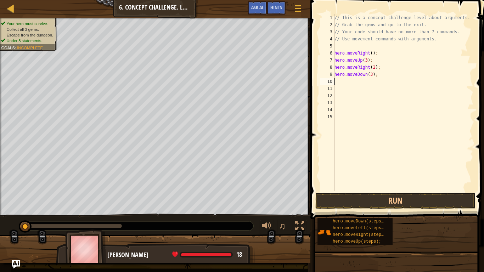
type textarea "h"
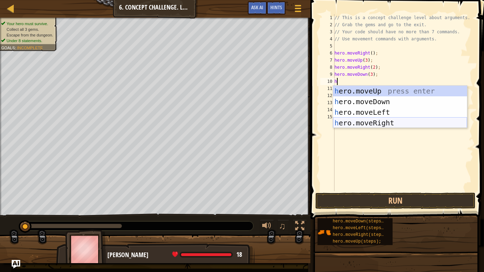
click at [355, 123] on div "h ero.moveUp press enter h ero.moveDown press enter h ero.moveLeft press enter …" at bounding box center [400, 118] width 134 height 64
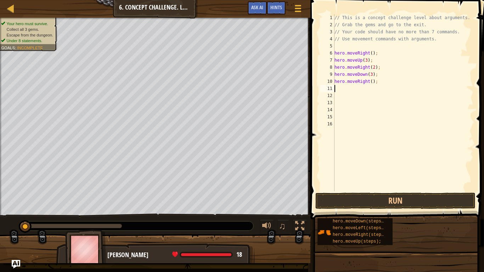
type textarea "h"
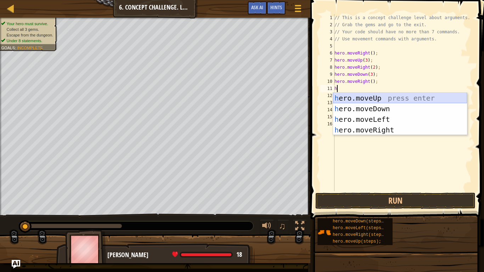
click at [358, 97] on div "h ero.moveUp press enter h ero.moveDown press enter h ero.moveLeft press enter …" at bounding box center [400, 125] width 134 height 64
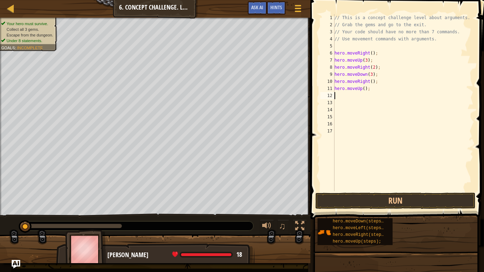
click at [363, 90] on div "// This is a concept challenge level about arguments. // Grab the gems and go t…" at bounding box center [403, 109] width 140 height 191
type textarea "hero.moveUp(2);"
click at [342, 94] on div "// This is a concept challenge level about arguments. // Grab the gems and go t…" at bounding box center [403, 109] width 140 height 191
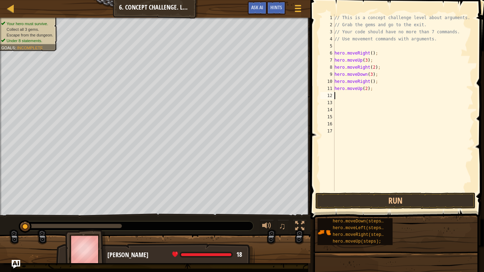
type textarea "h"
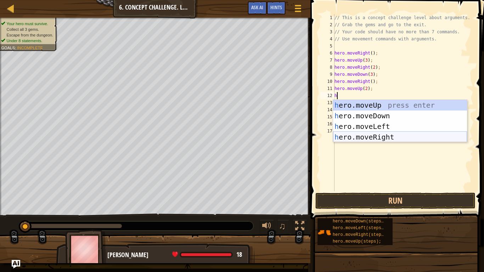
click at [366, 136] on div "h ero.moveUp press enter h ero.moveDown press enter h ero.moveLeft press enter …" at bounding box center [400, 132] width 134 height 64
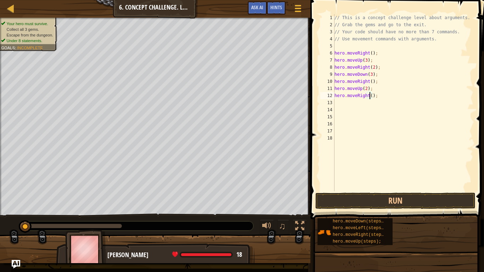
click at [369, 96] on div "// This is a concept challenge level about arguments. // Grab the gems and go t…" at bounding box center [403, 109] width 140 height 191
click at [400, 199] on button "Run" at bounding box center [395, 201] width 160 height 16
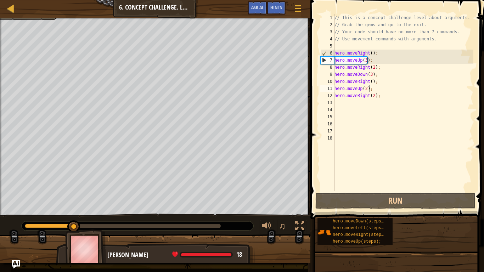
click at [372, 89] on div "// This is a concept challenge level about arguments. // Grab the gems and go t…" at bounding box center [403, 109] width 140 height 191
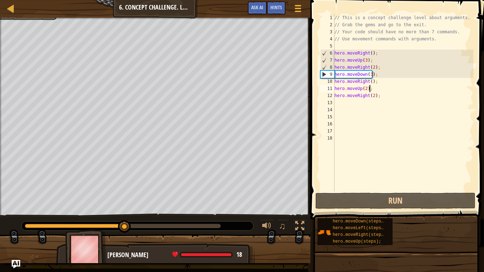
click at [376, 81] on div "// This is a concept challenge level about arguments. // Grab the gems and go t…" at bounding box center [403, 109] width 140 height 191
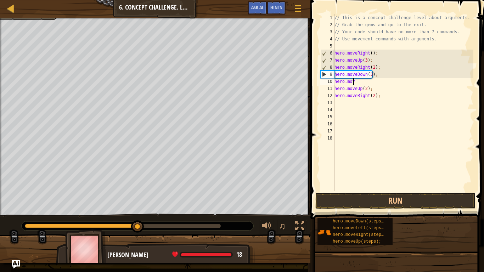
scroll to position [3, 1]
type textarea "h"
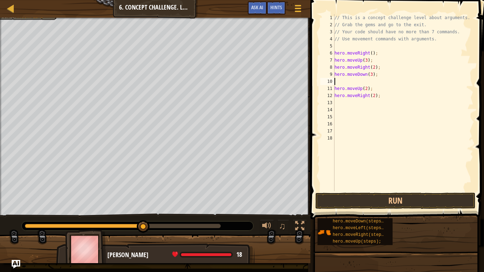
type textarea "h"
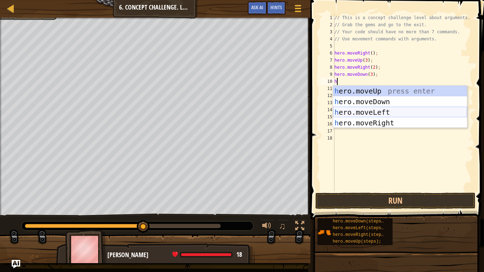
click at [383, 109] on div "h ero.moveUp press enter h ero.moveDown press enter h ero.moveLeft press enter …" at bounding box center [400, 118] width 134 height 64
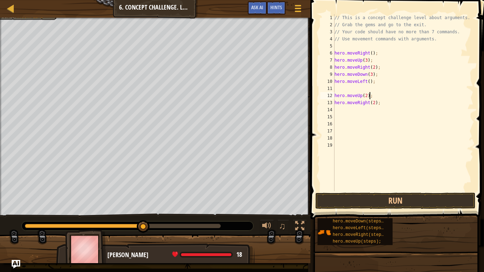
click at [372, 96] on div "// This is a concept challenge level about arguments. // Grab the gems and go t…" at bounding box center [403, 109] width 140 height 191
type textarea "h"
click at [376, 106] on div "// This is a concept challenge level about arguments. // Grab the gems and go t…" at bounding box center [403, 109] width 140 height 191
type textarea "h"
click at [336, 86] on div "// This is a concept challenge level about arguments. // Grab the gems and go t…" at bounding box center [403, 109] width 140 height 191
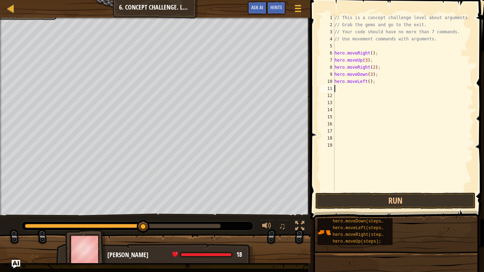
type textarea "h"
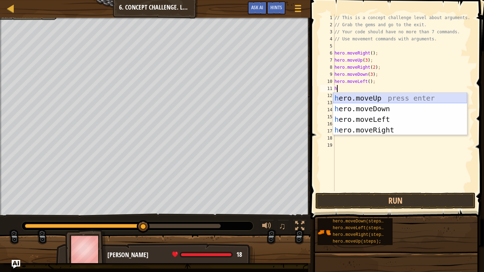
click at [346, 94] on div "h ero.moveUp press enter h ero.moveDown press enter h ero.moveLeft press enter …" at bounding box center [400, 125] width 134 height 64
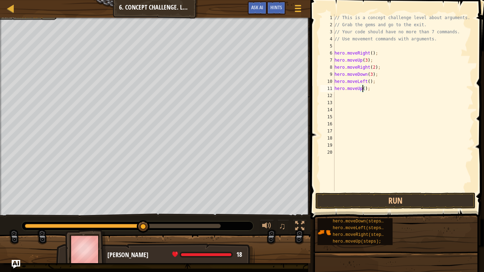
click at [362, 88] on div "// This is a concept challenge level about arguments. // Grab the gems and go t…" at bounding box center [403, 109] width 140 height 191
type textarea "hero.moveUp(2);"
click at [340, 98] on div "// This is a concept challenge level about arguments. // Grab the gems and go t…" at bounding box center [403, 109] width 140 height 191
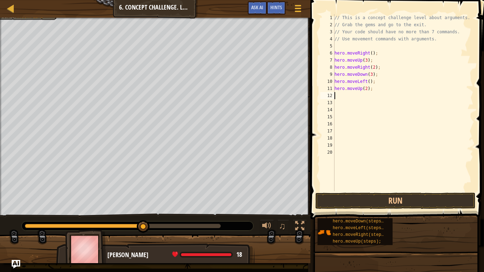
type textarea "h"
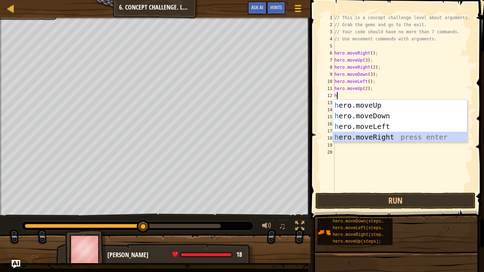
click at [390, 137] on div "h ero.moveUp press enter h ero.moveDown press enter h ero.moveLeft press enter …" at bounding box center [400, 132] width 134 height 64
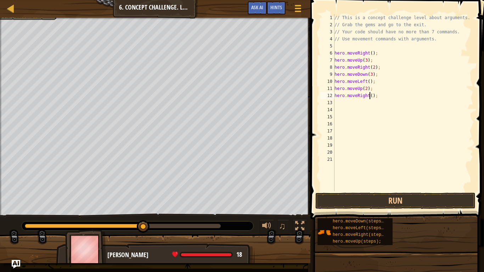
click at [370, 96] on div "// This is a concept challenge level about arguments. // Grab the gems and go t…" at bounding box center [403, 109] width 140 height 191
click at [379, 198] on button "Run" at bounding box center [395, 201] width 160 height 16
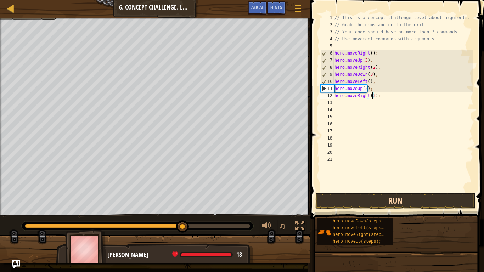
type textarea "hero.moveRight(3);"
click at [361, 203] on button "Run" at bounding box center [395, 201] width 160 height 16
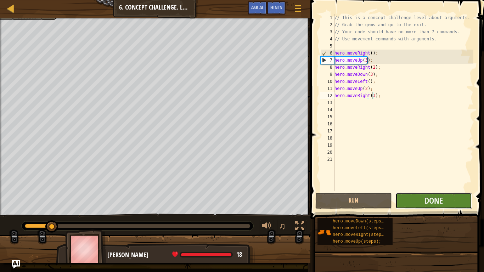
click at [414, 201] on button "Done" at bounding box center [433, 201] width 77 height 16
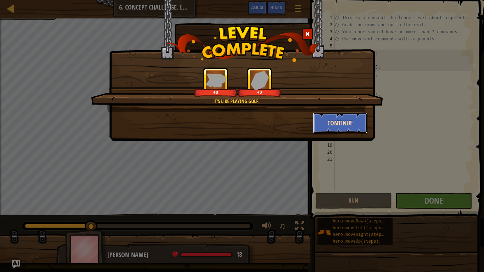
click at [335, 123] on button "Continue" at bounding box center [340, 122] width 55 height 21
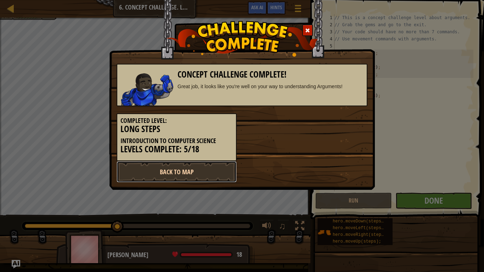
click at [217, 167] on link "Back to Map" at bounding box center [177, 171] width 120 height 21
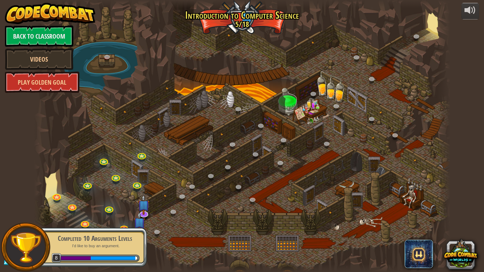
click at [138, 227] on div at bounding box center [97, 258] width 84 height 7
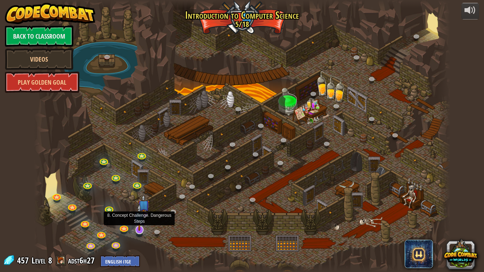
click at [141, 227] on img at bounding box center [140, 217] width 12 height 27
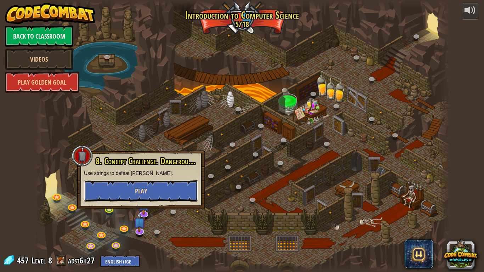
click at [147, 195] on button "Play" at bounding box center [141, 190] width 114 height 21
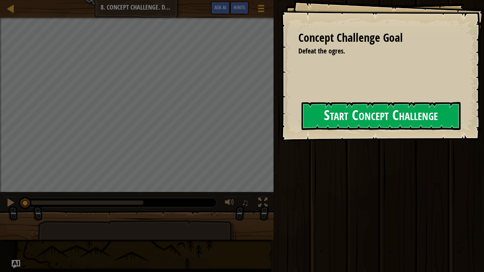
click at [332, 112] on button "Start Concept Challenge" at bounding box center [380, 116] width 159 height 28
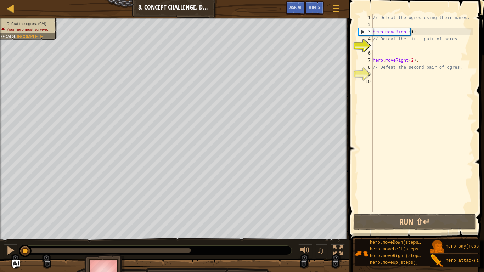
scroll to position [3, 0]
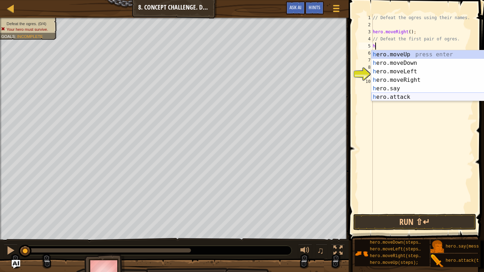
click at [389, 97] on div "h ero.moveUp press enter h ero.moveDown press enter h ero.moveLeft press enter …" at bounding box center [438, 84] width 134 height 68
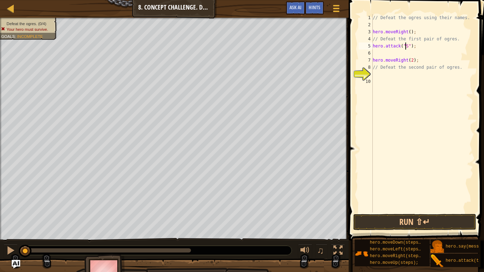
scroll to position [3, 3]
type textarea "hero.attack("Sog");"
click at [379, 52] on div "// Defeat the ogres using their names. hero . moveRight ( ) ; // Defeat the fir…" at bounding box center [422, 120] width 102 height 213
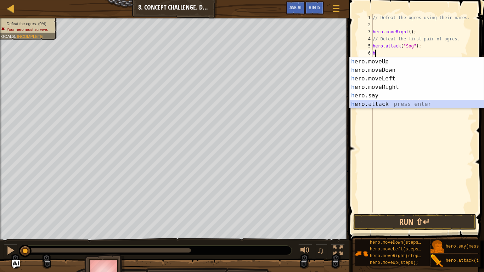
click at [382, 103] on div "h ero.moveUp press enter h ero.moveDown press enter h ero.moveLeft press enter …" at bounding box center [417, 91] width 134 height 68
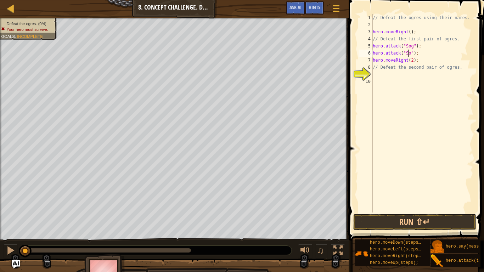
scroll to position [3, 3]
type textarea "hero.attack("Sog");"
click at [379, 73] on div "// Defeat the ogres using their names. hero . moveRight ( ) ; // Defeat the fir…" at bounding box center [422, 120] width 102 height 213
click at [416, 60] on div "// Defeat the ogres using their names. hero . moveRight ( ) ; // Defeat the fir…" at bounding box center [422, 120] width 102 height 213
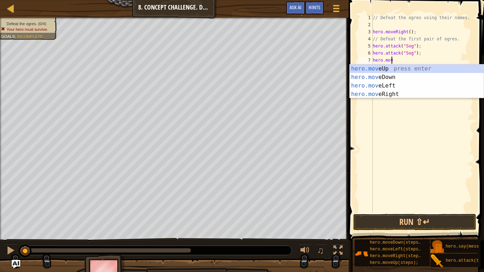
type textarea "h"
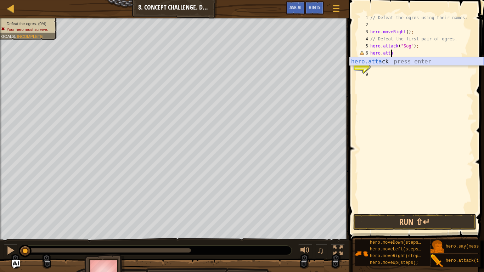
click at [421, 61] on div "hero.[PERSON_NAME] press enter" at bounding box center [417, 70] width 134 height 26
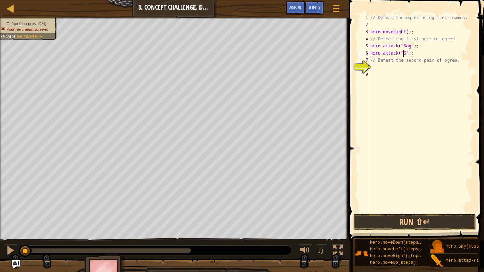
scroll to position [3, 3]
click at [452, 60] on div "// Defeat the ogres using their names. hero . moveRight ( ) ; // Defeat the fir…" at bounding box center [421, 120] width 104 height 213
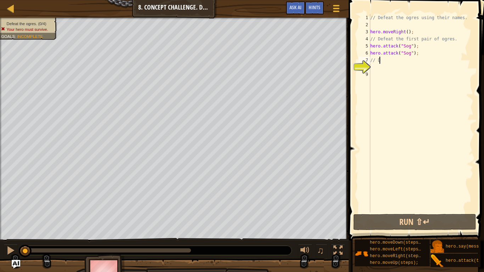
scroll to position [3, 0]
type textarea "/"
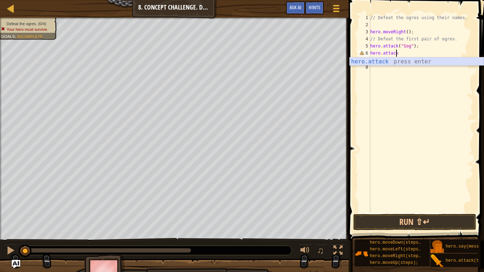
click at [429, 59] on div "hero.attack press enter" at bounding box center [417, 70] width 134 height 26
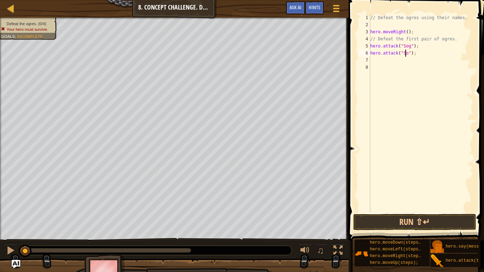
scroll to position [3, 3]
type textarea "hero.attack("Sog");"
click at [379, 59] on div "// Defeat the ogres using their names. hero . moveRight ( ) ; // Defeat the fir…" at bounding box center [421, 120] width 104 height 213
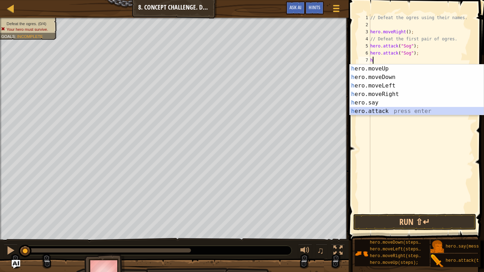
click at [380, 109] on div "h ero.moveUp press enter h ero.moveDown press enter h ero.moveLeft press enter …" at bounding box center [417, 98] width 134 height 68
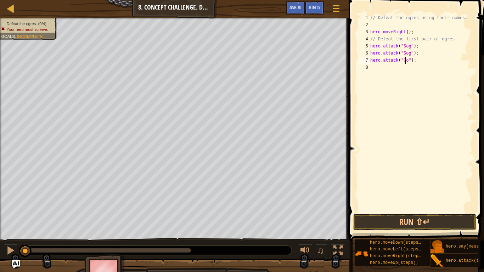
scroll to position [3, 3]
type textarea "hero.attack("Gos");"
click at [381, 68] on div "// Defeat the ogres using their names. hero . moveRight ( ) ; // Defeat the fir…" at bounding box center [421, 120] width 104 height 213
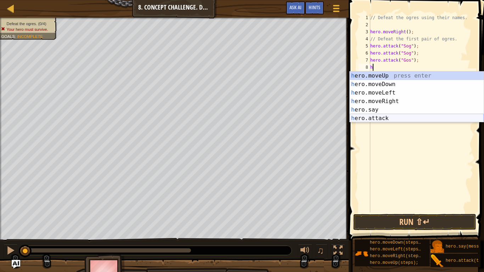
click at [378, 117] on div "h ero.moveUp press enter h ero.moveDown press enter h ero.moveLeft press enter …" at bounding box center [417, 106] width 134 height 68
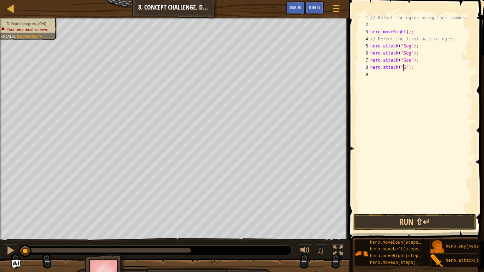
scroll to position [3, 3]
type textarea "hero.attack("Gos");"
click at [376, 74] on div "// Defeat the ogres using their names. hero . moveRight ( ) ; // Defeat the fir…" at bounding box center [421, 120] width 104 height 213
type textarea "h"
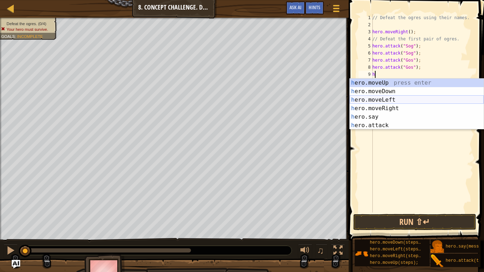
click at [384, 104] on div "h ero.moveUp press enter h ero.moveDown press enter h ero.moveLeft press enter …" at bounding box center [417, 113] width 134 height 68
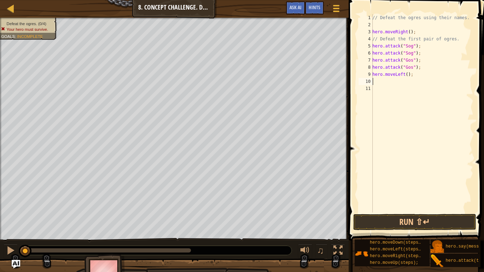
click at [404, 75] on div "// Defeat the ogres using their names. hero . moveRight ( ) ; // Defeat the fir…" at bounding box center [422, 120] width 102 height 213
type textarea "hero.moveLeft(2);"
click at [375, 81] on div "// Defeat the ogres using their names. hero . moveRight ( ) ; // Defeat the fir…" at bounding box center [422, 120] width 102 height 213
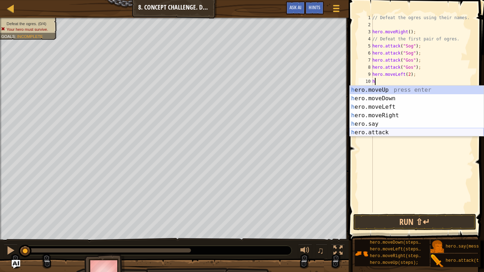
click at [377, 132] on div "h ero.moveUp press enter h ero.moveDown press enter h ero.moveLeft press enter …" at bounding box center [417, 120] width 134 height 68
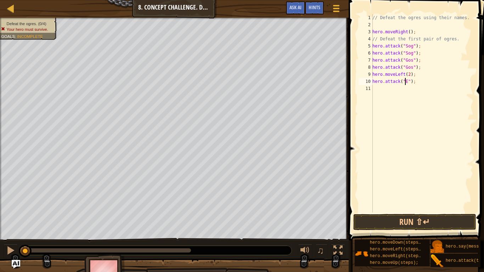
scroll to position [3, 3]
type textarea "hero.attack("Ergo");"
click at [382, 89] on div "// Defeat the ogres using their names. hero . moveRight ( ) ; // Defeat the fir…" at bounding box center [422, 120] width 102 height 213
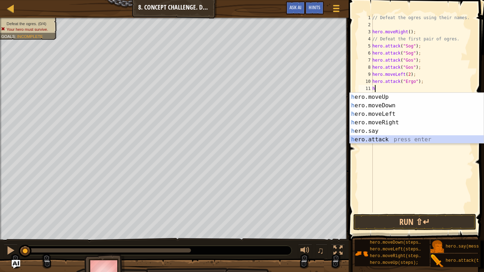
click at [387, 137] on div "h ero.moveUp press enter h ero.moveDown press enter h ero.moveLeft press enter …" at bounding box center [417, 127] width 134 height 68
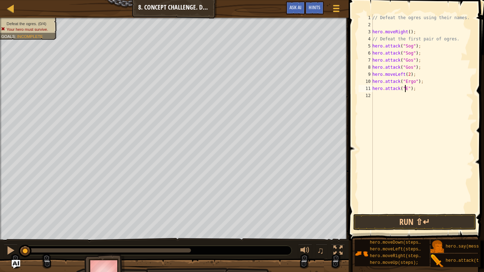
scroll to position [3, 3]
type textarea "hero.attack("Ergo");"
click at [379, 97] on div "// Defeat the ogres using their names. hero . moveRight ( ) ; // Defeat the fir…" at bounding box center [422, 120] width 102 height 213
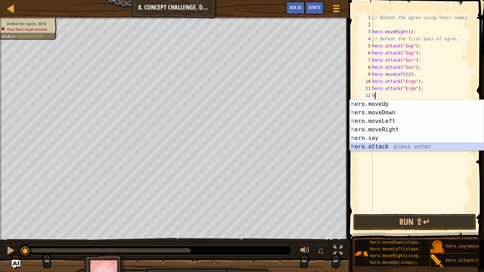
click at [387, 146] on div "h ero.moveUp press enter h ero.moveDown press enter h ero.moveLeft press enter …" at bounding box center [417, 134] width 134 height 68
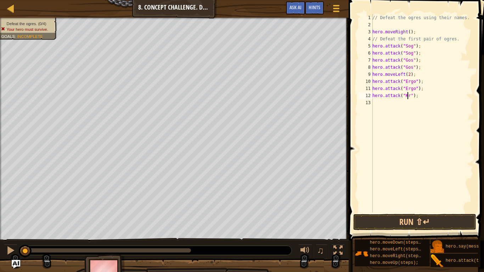
scroll to position [3, 3]
type textarea "hero.attack("Kro");"
click at [380, 100] on div "// Defeat the ogres using their names. hero . moveRight ( ) ; // Defeat the fir…" at bounding box center [422, 120] width 102 height 213
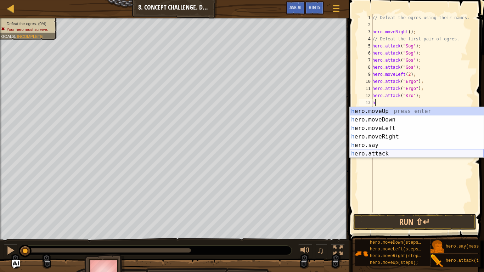
click at [387, 154] on div "h ero.moveUp press enter h ero.moveDown press enter h ero.moveLeft press enter …" at bounding box center [417, 141] width 134 height 68
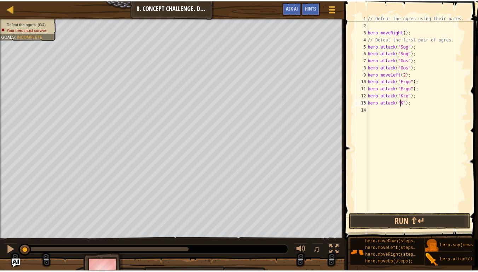
scroll to position [3, 3]
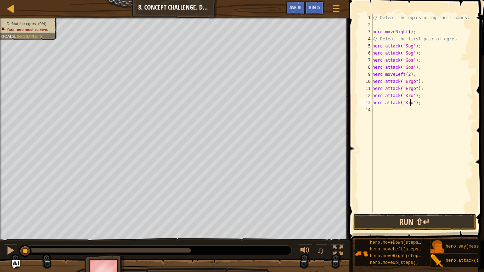
type textarea "hero.attack("Kro");"
click at [400, 223] on button "Run ⇧↵" at bounding box center [414, 222] width 123 height 16
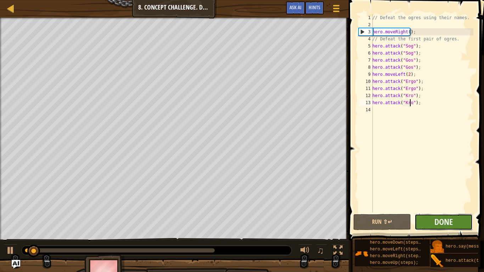
click at [425, 222] on button "Done" at bounding box center [443, 222] width 58 height 16
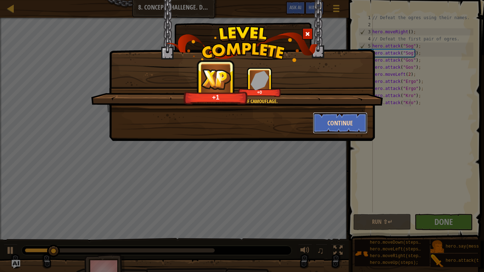
click at [345, 121] on button "Continue" at bounding box center [340, 122] width 55 height 21
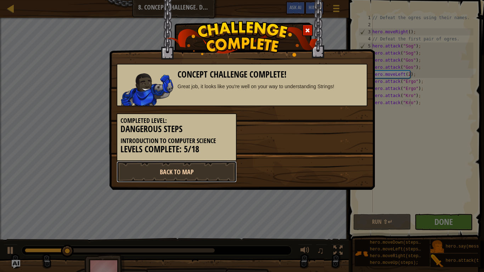
click at [222, 174] on link "Back to Map" at bounding box center [177, 171] width 120 height 21
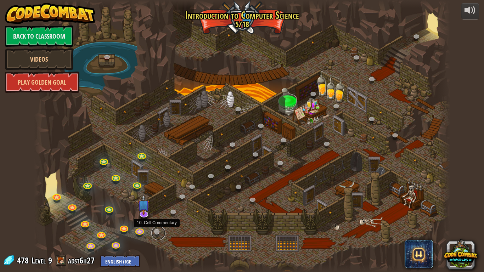
click at [158, 227] on link at bounding box center [158, 233] width 14 height 14
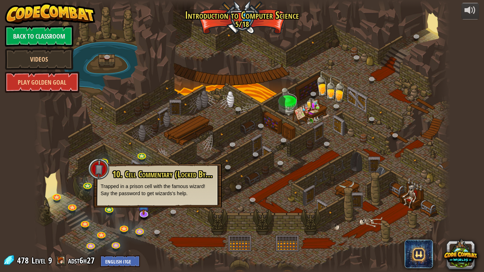
click at [174, 220] on div at bounding box center [242, 136] width 416 height 272
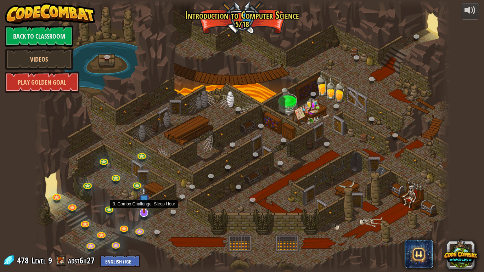
click at [145, 207] on img at bounding box center [144, 200] width 12 height 27
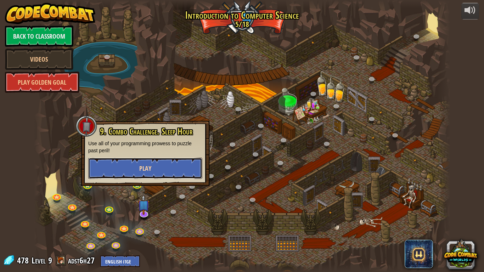
click at [163, 170] on button "Play" at bounding box center [145, 168] width 114 height 21
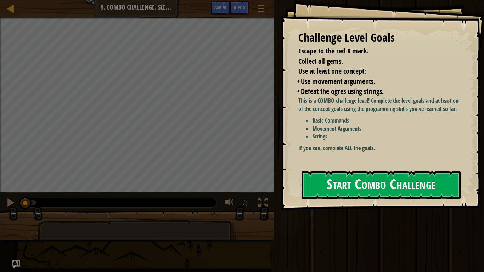
click at [5, 10] on div "Map Introduction to Computer Science 9. Combo Challenge. Sleep Hour Game Menu D…" at bounding box center [136, 9] width 273 height 18
click at [12, 12] on div at bounding box center [10, 8] width 9 height 9
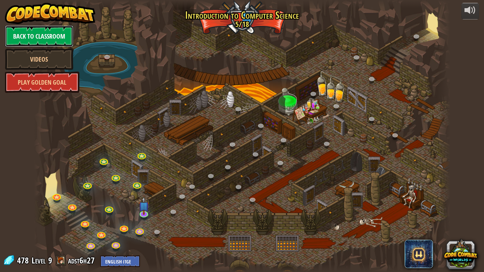
click at [43, 34] on link "Back to Classroom" at bounding box center [39, 36] width 68 height 21
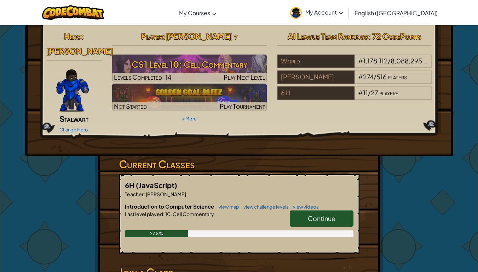
click at [346, 11] on link "My Account" at bounding box center [317, 12] width 60 height 22
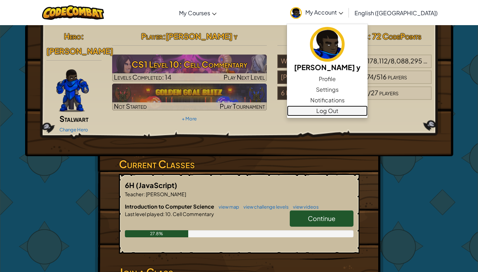
click at [368, 109] on link "Log Out" at bounding box center [327, 111] width 81 height 11
